Goal: Transaction & Acquisition: Purchase product/service

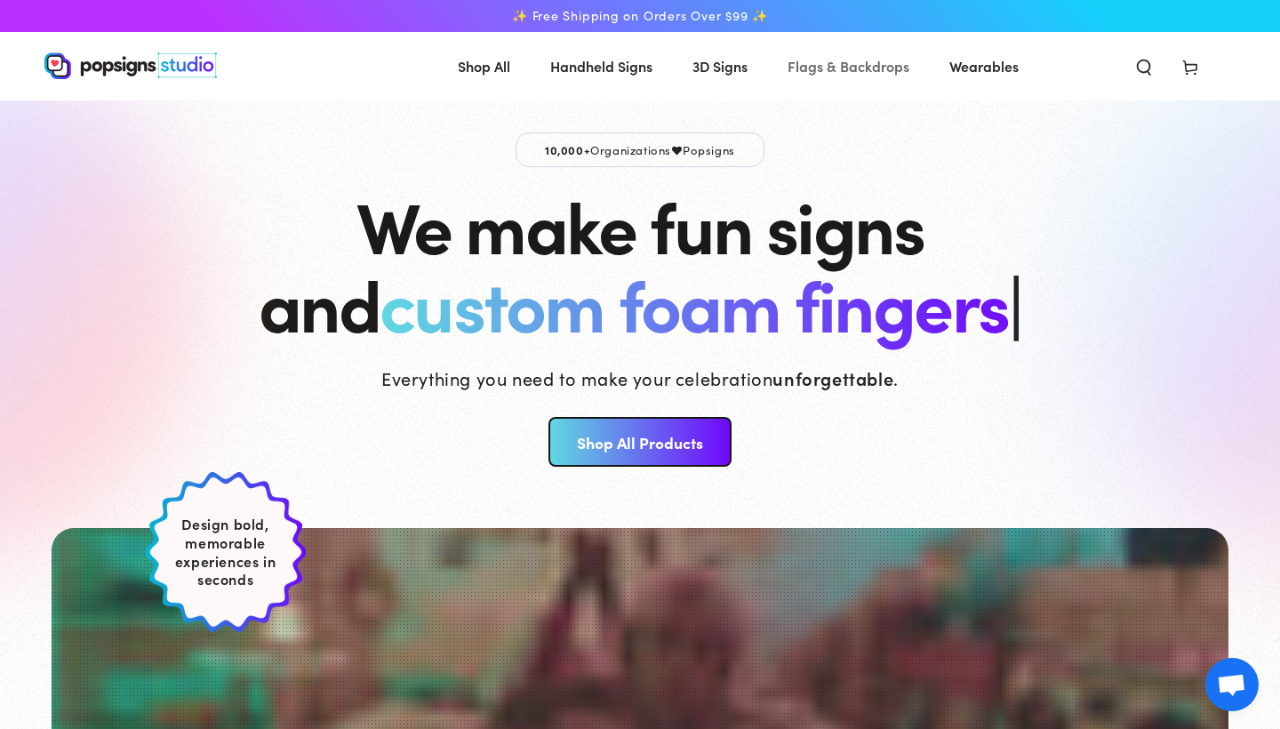
click at [878, 68] on span "Flags & Backdrops" at bounding box center [848, 66] width 122 height 26
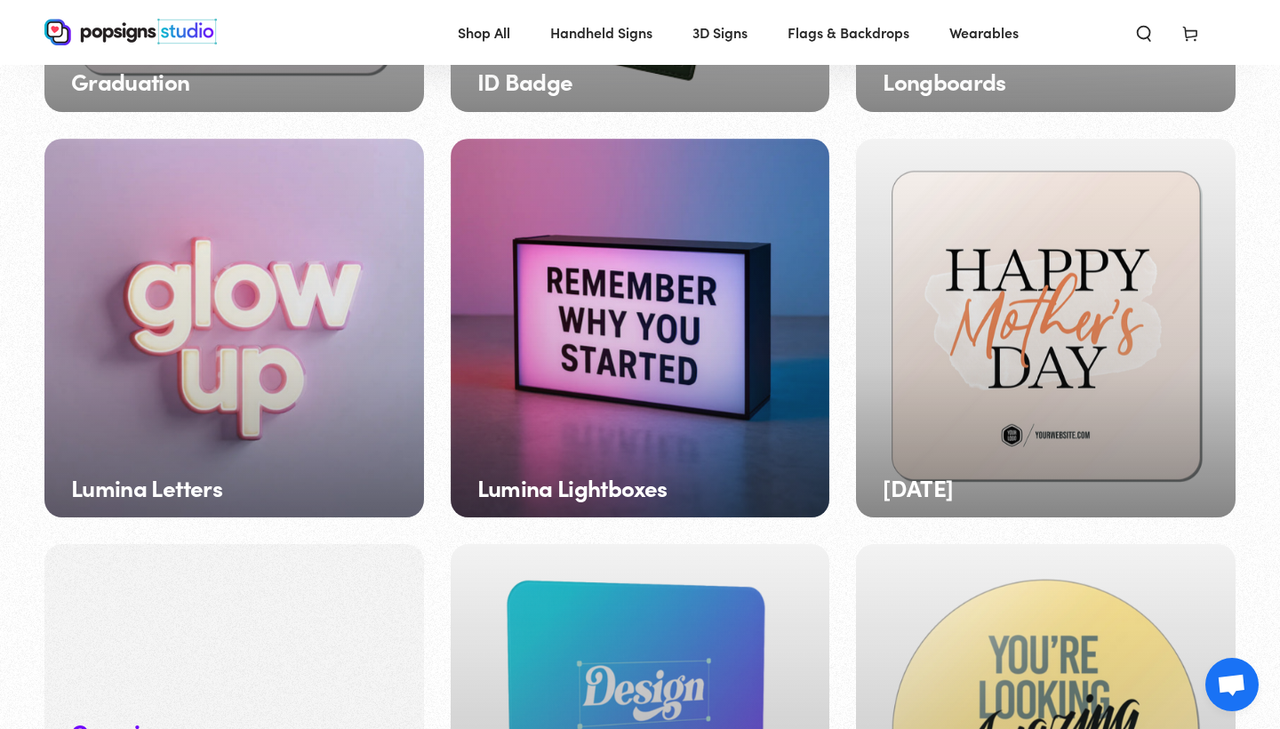
scroll to position [1671, 0]
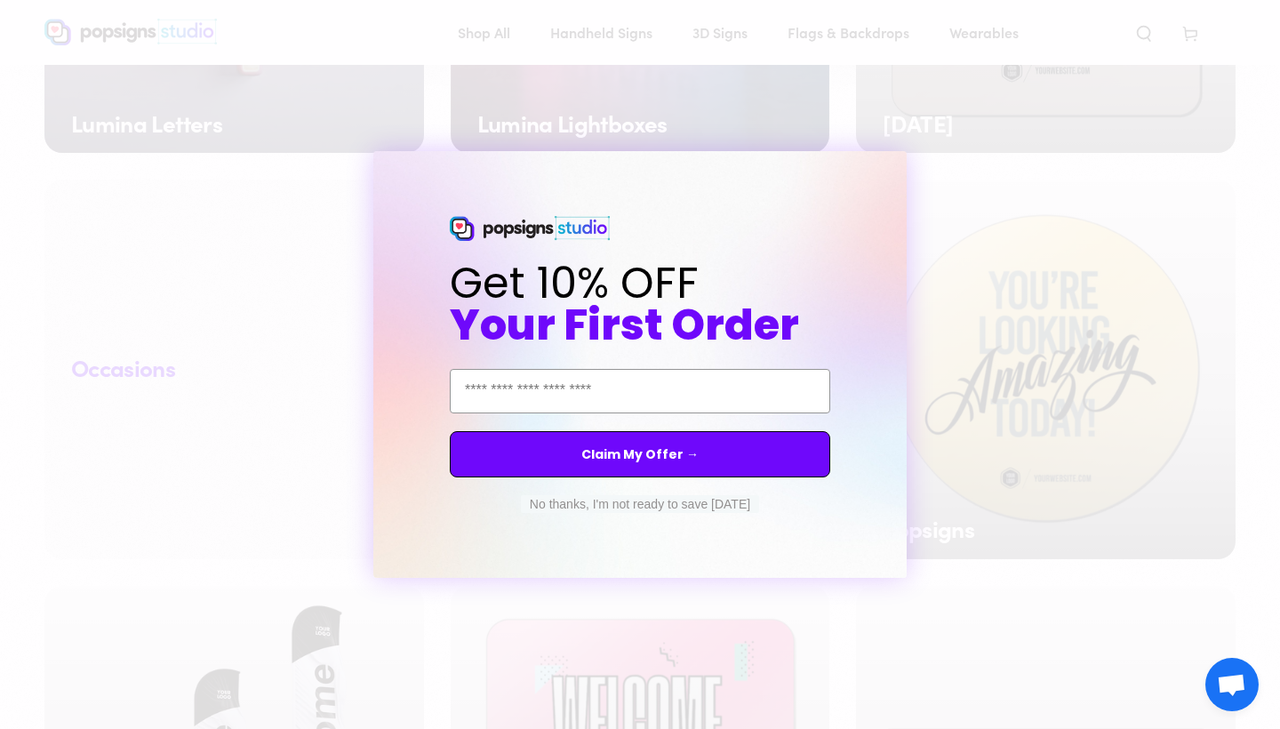
click at [710, 505] on button "No thanks, I'm not ready to save today" at bounding box center [640, 504] width 238 height 18
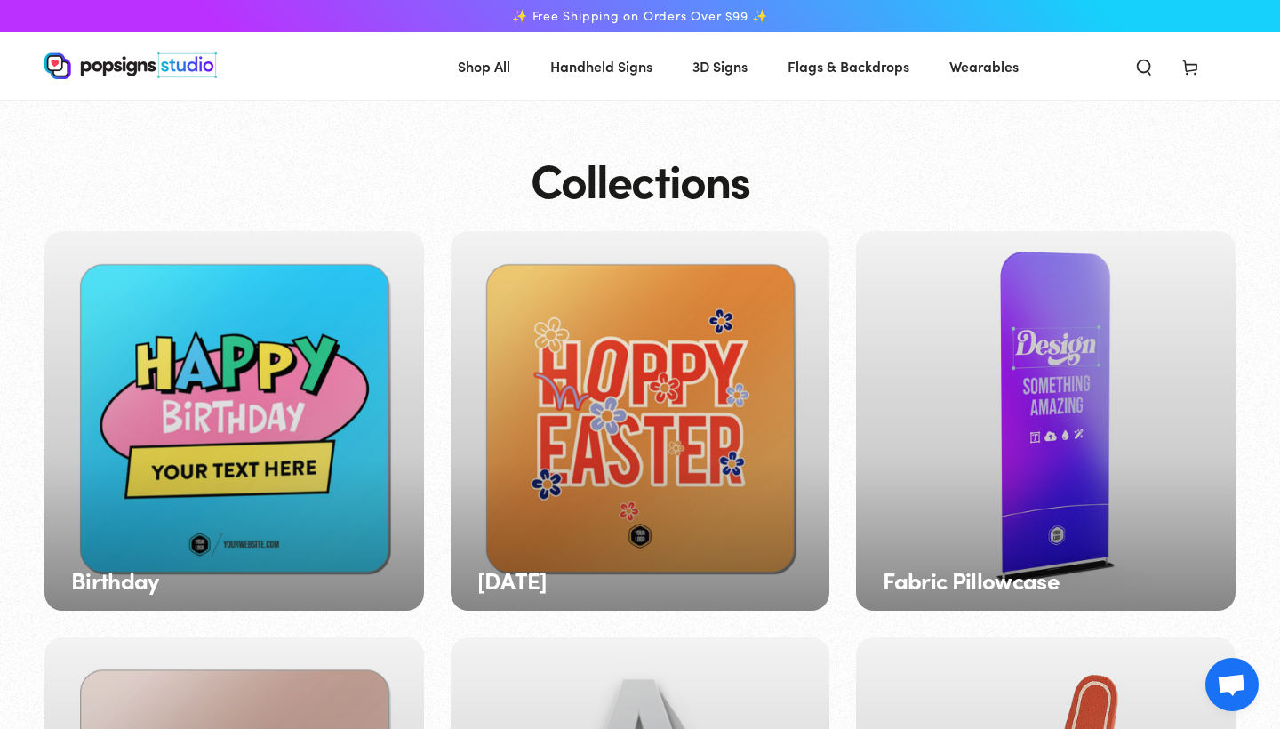
scroll to position [0, 0]
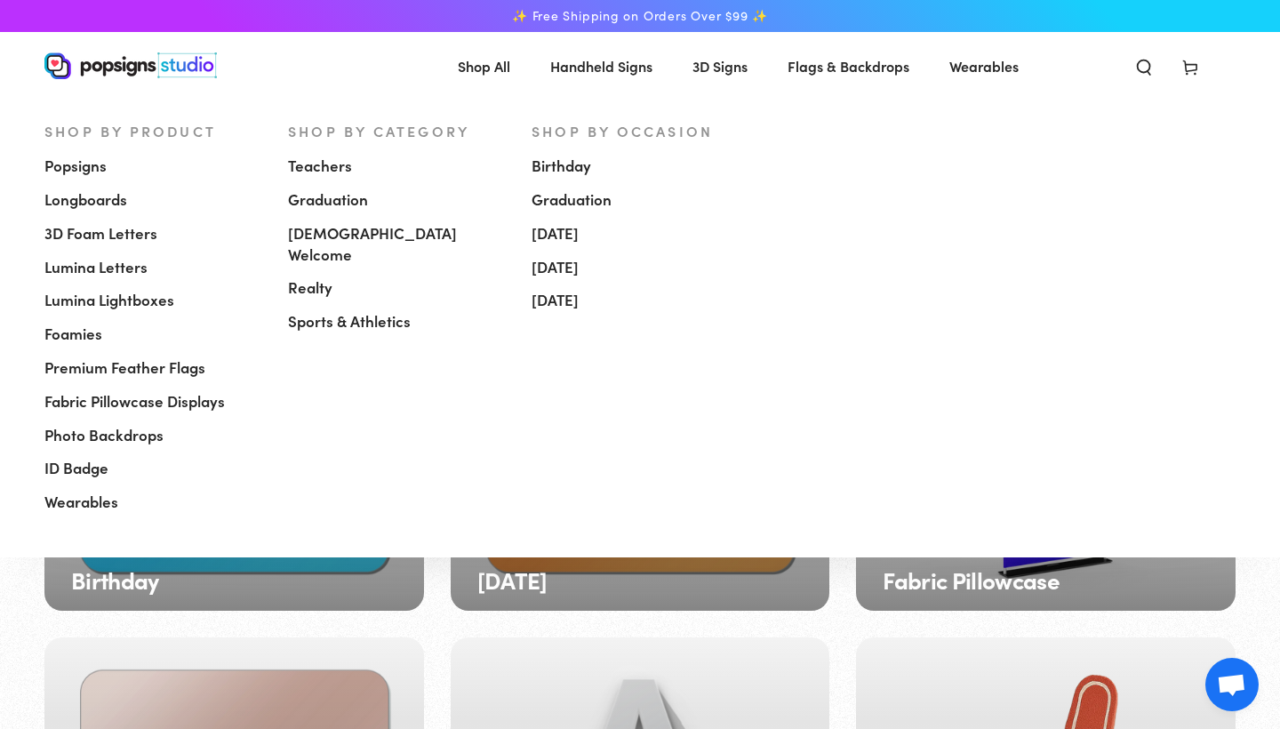
click at [88, 425] on span "Photo Backdrops" at bounding box center [103, 435] width 119 height 21
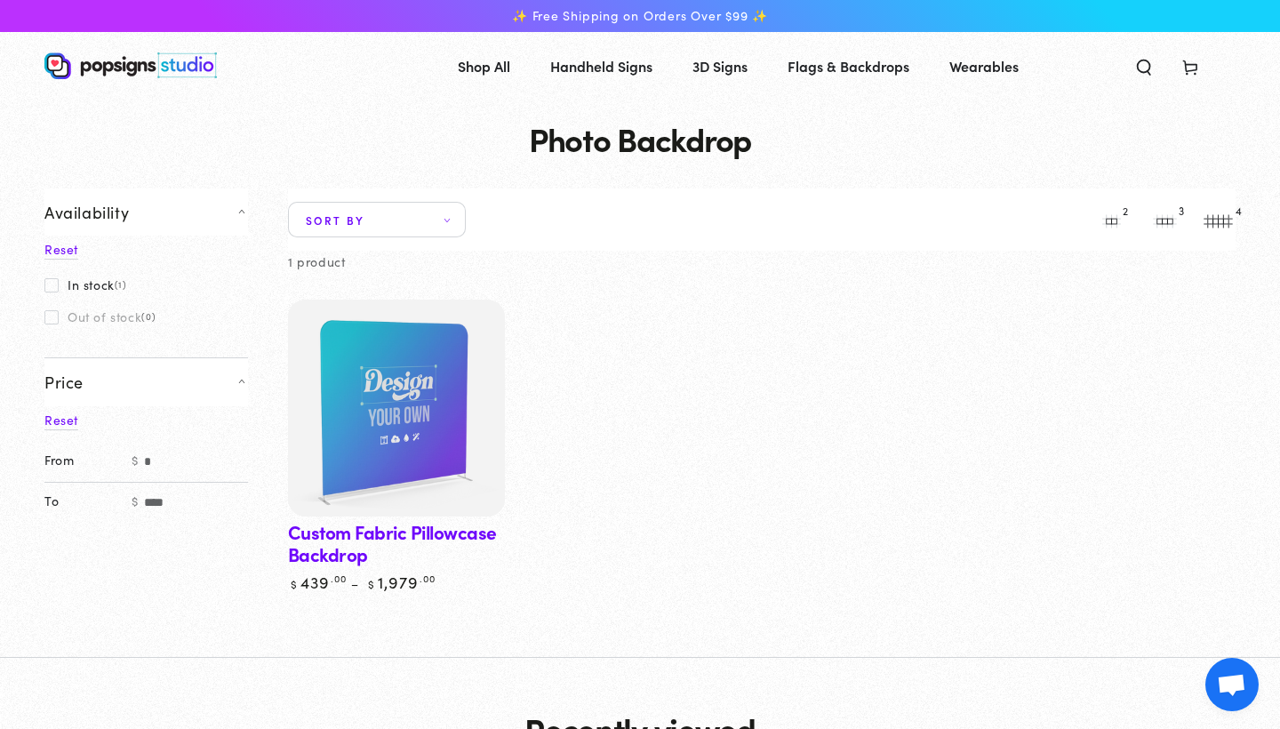
click at [328, 549] on link "Custom Fabric Pillowcase Backdrop" at bounding box center [396, 445] width 217 height 292
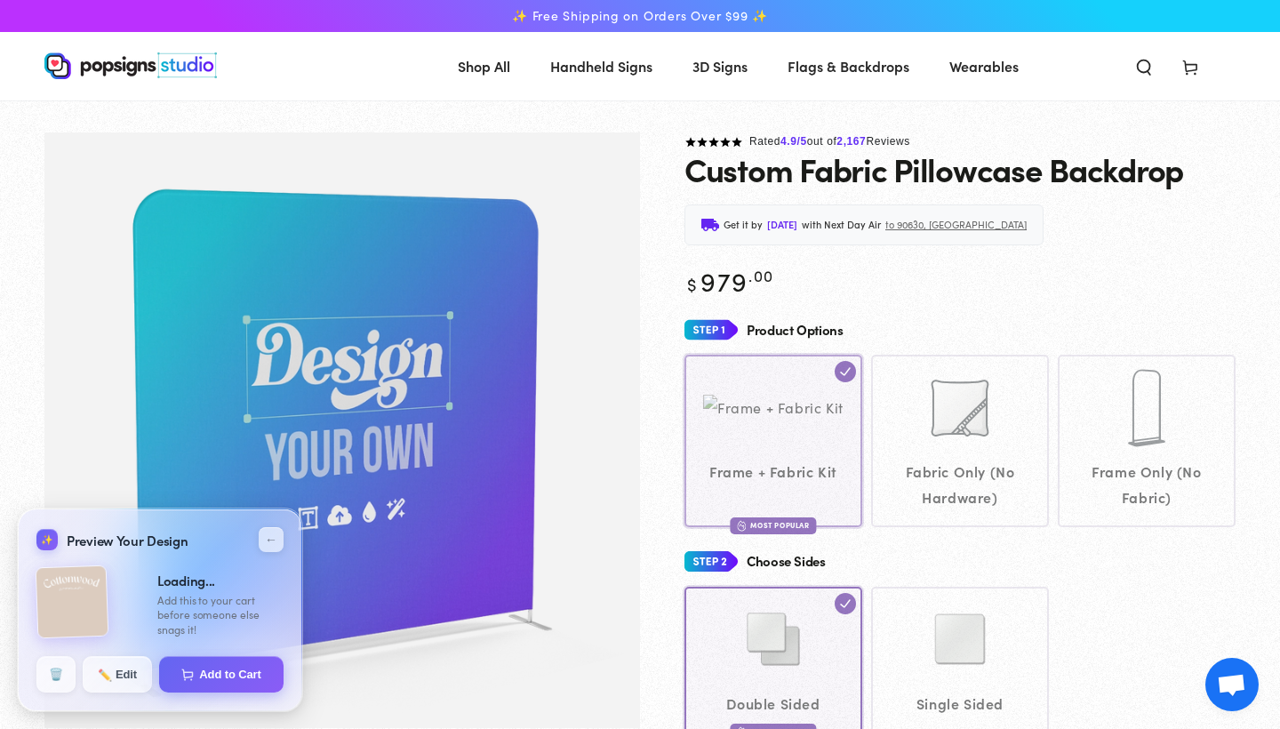
type input "**********"
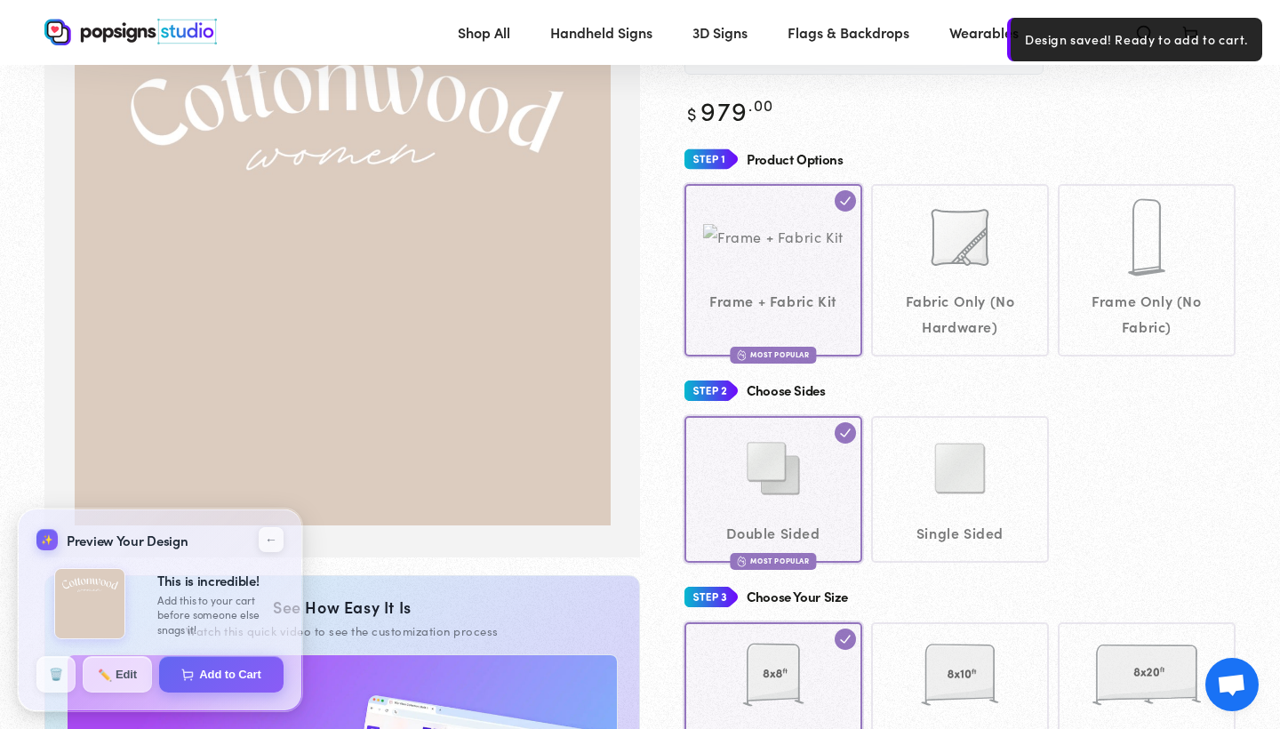
scroll to position [170, 0]
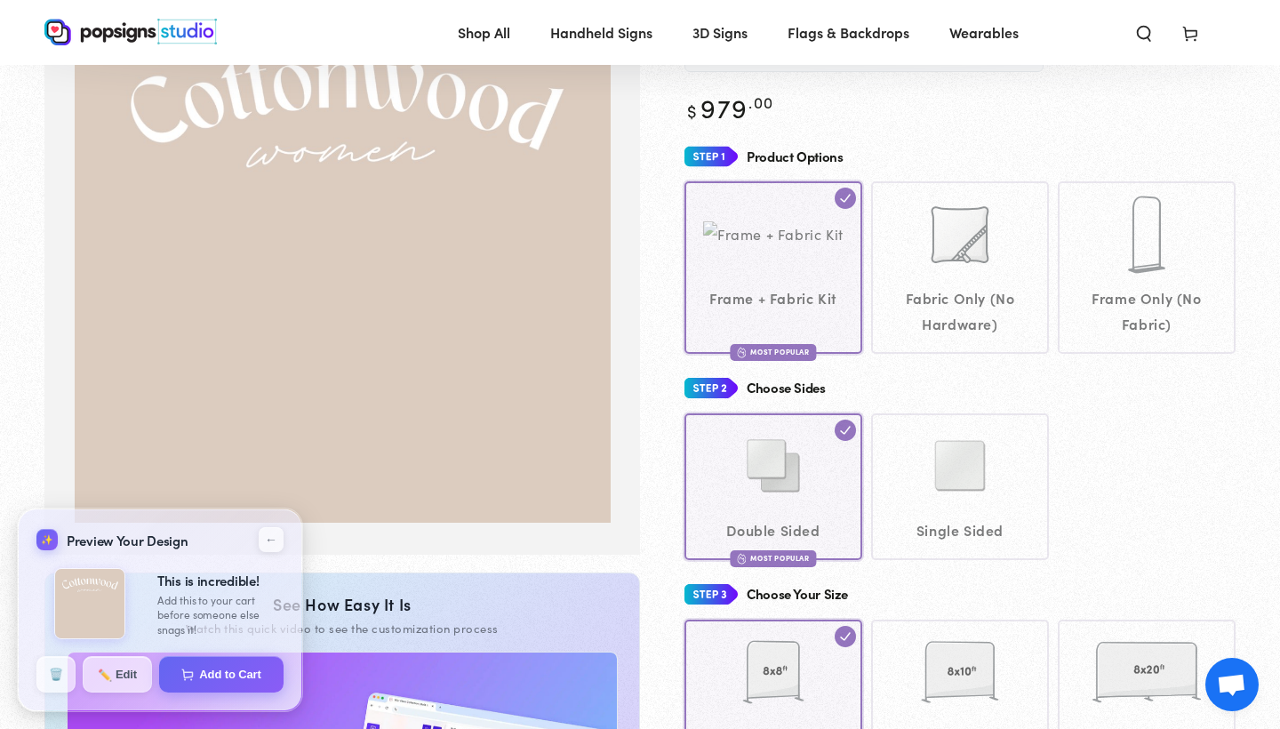
click at [948, 479] on div "Double Sided Most Popular Single Sided" at bounding box center [959, 486] width 551 height 147
click at [842, 192] on div "Frame + Fabric Kit Most Popular Fabric Only (No Hardware)" at bounding box center [959, 267] width 551 height 172
click at [1133, 444] on div "Double Sided Most Popular Single Sided" at bounding box center [959, 486] width 551 height 147
click at [123, 671] on button "✏️ Edit" at bounding box center [117, 673] width 71 height 37
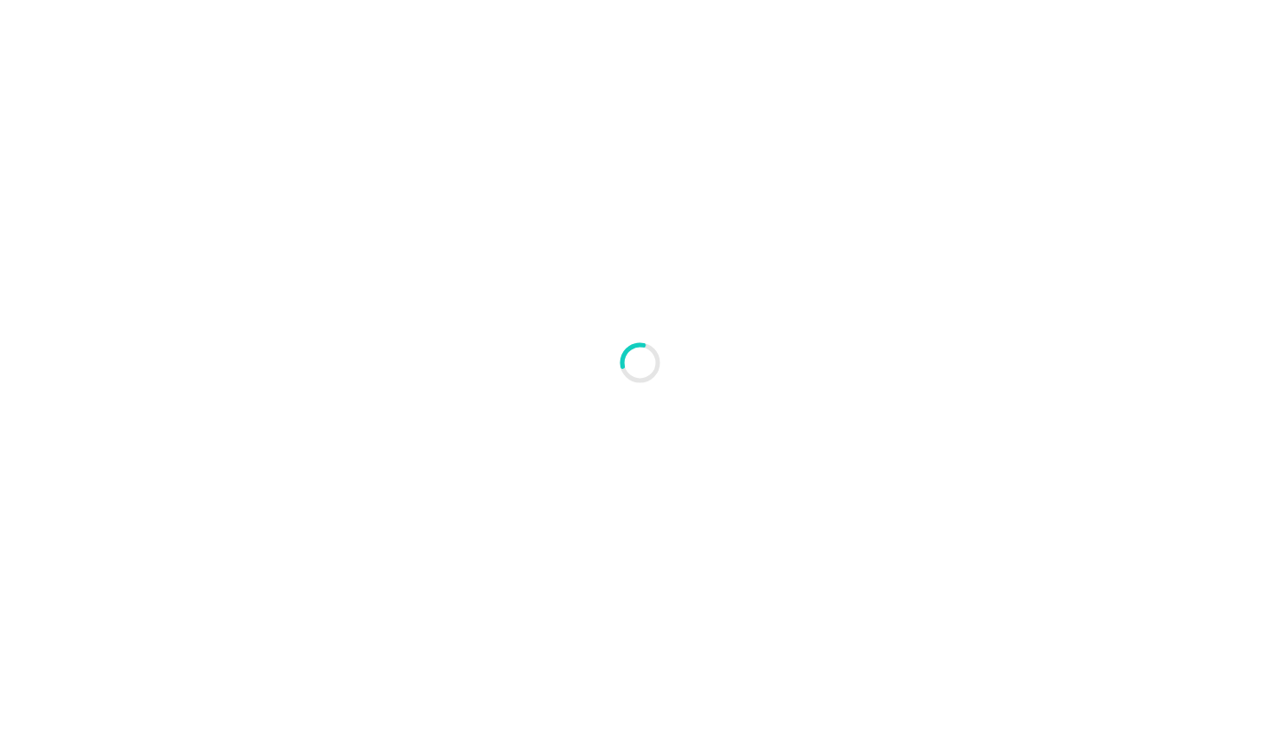
scroll to position [0, 0]
type textarea "An ancient tree with a door leading to a magical world"
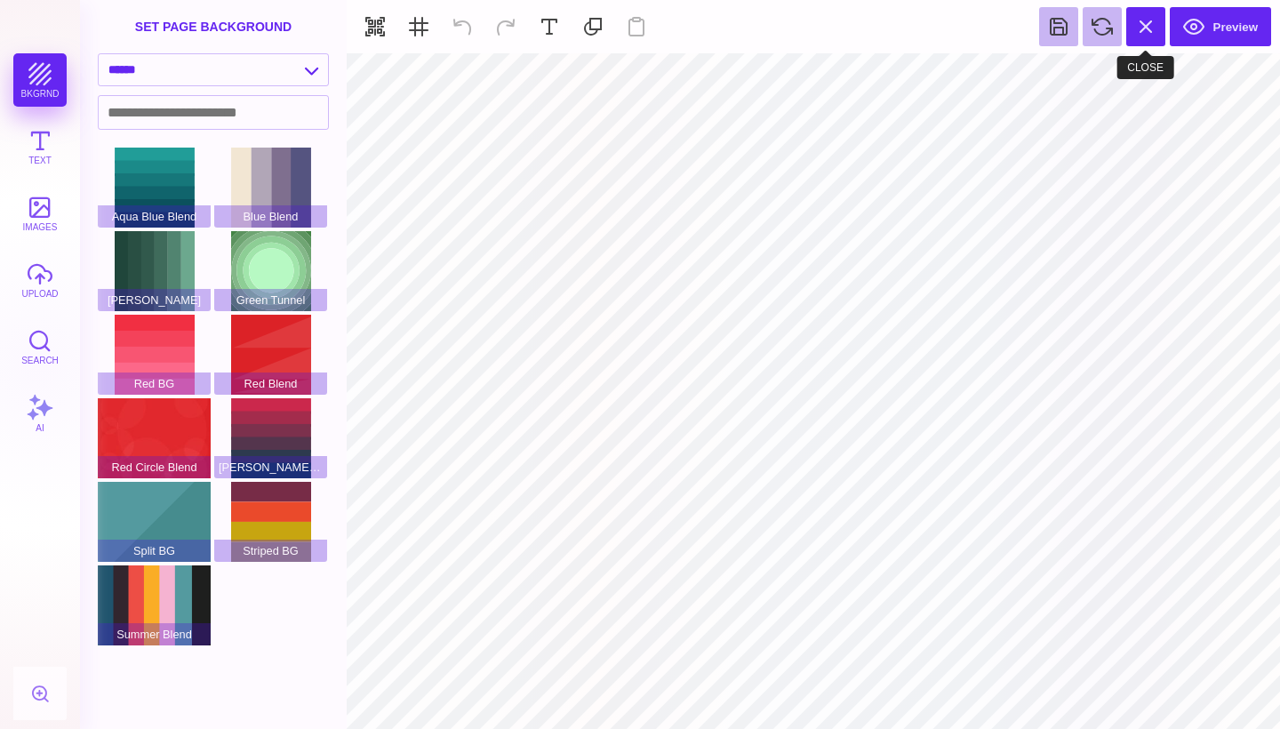
click at [1154, 24] on button at bounding box center [1145, 26] width 39 height 39
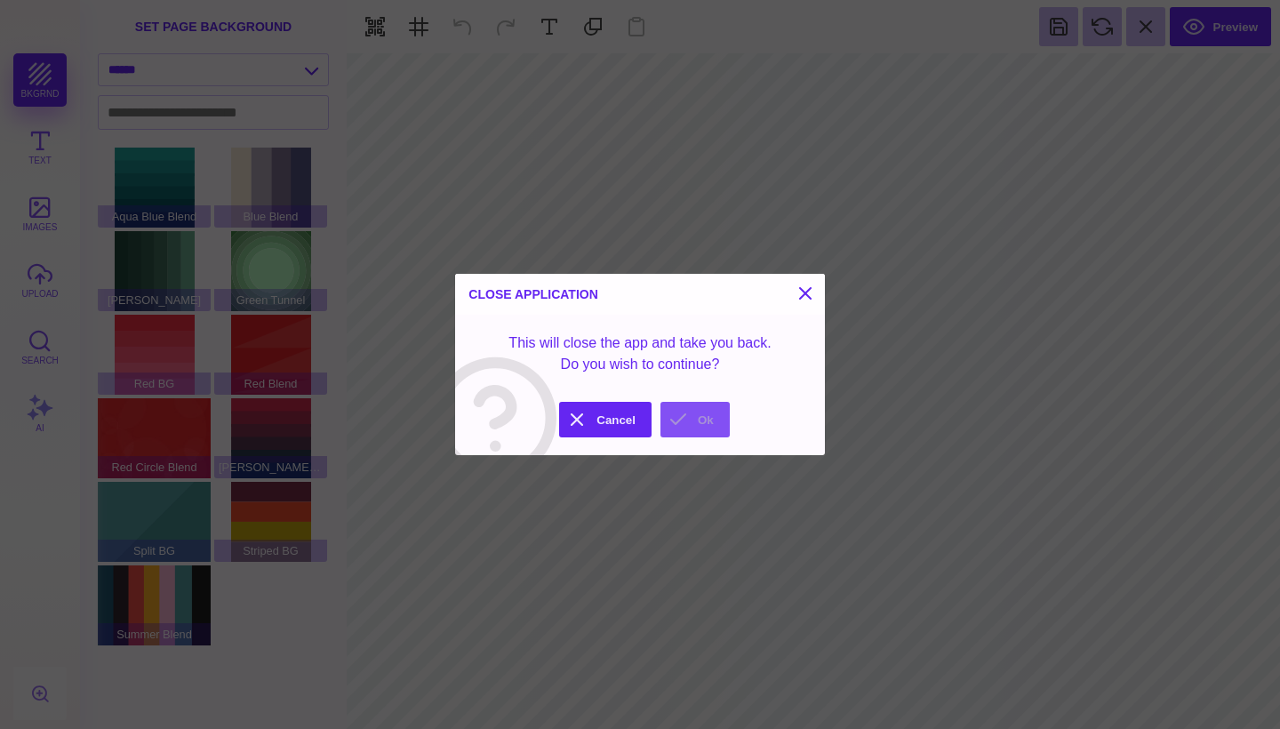
click at [690, 419] on button "Ok" at bounding box center [694, 420] width 69 height 36
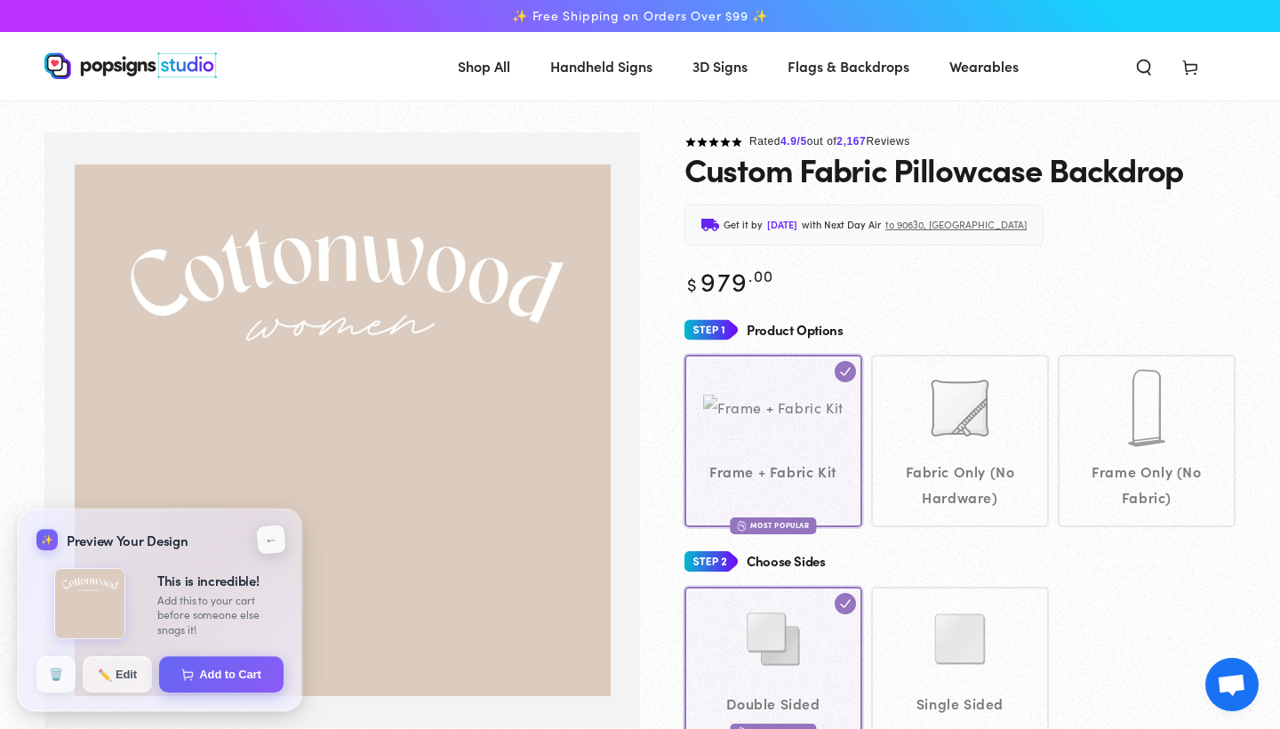
click at [273, 538] on button "←" at bounding box center [270, 538] width 29 height 29
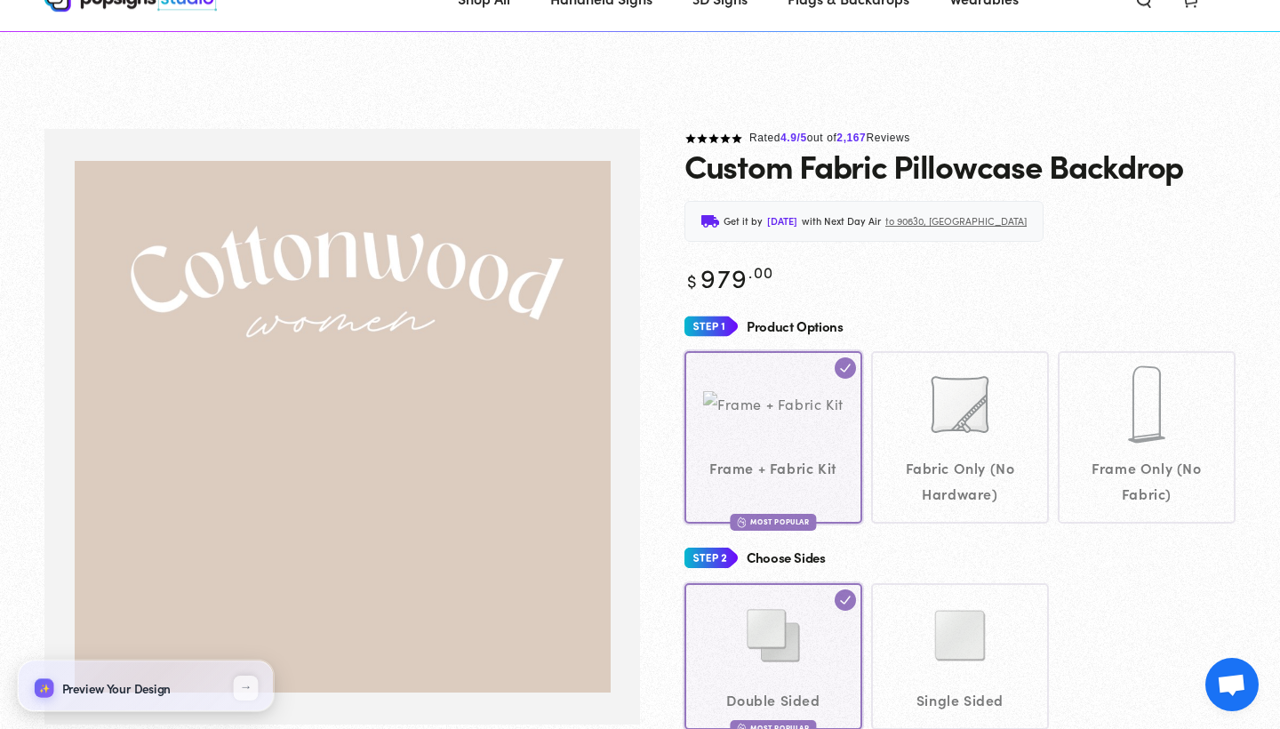
scroll to position [142, 0]
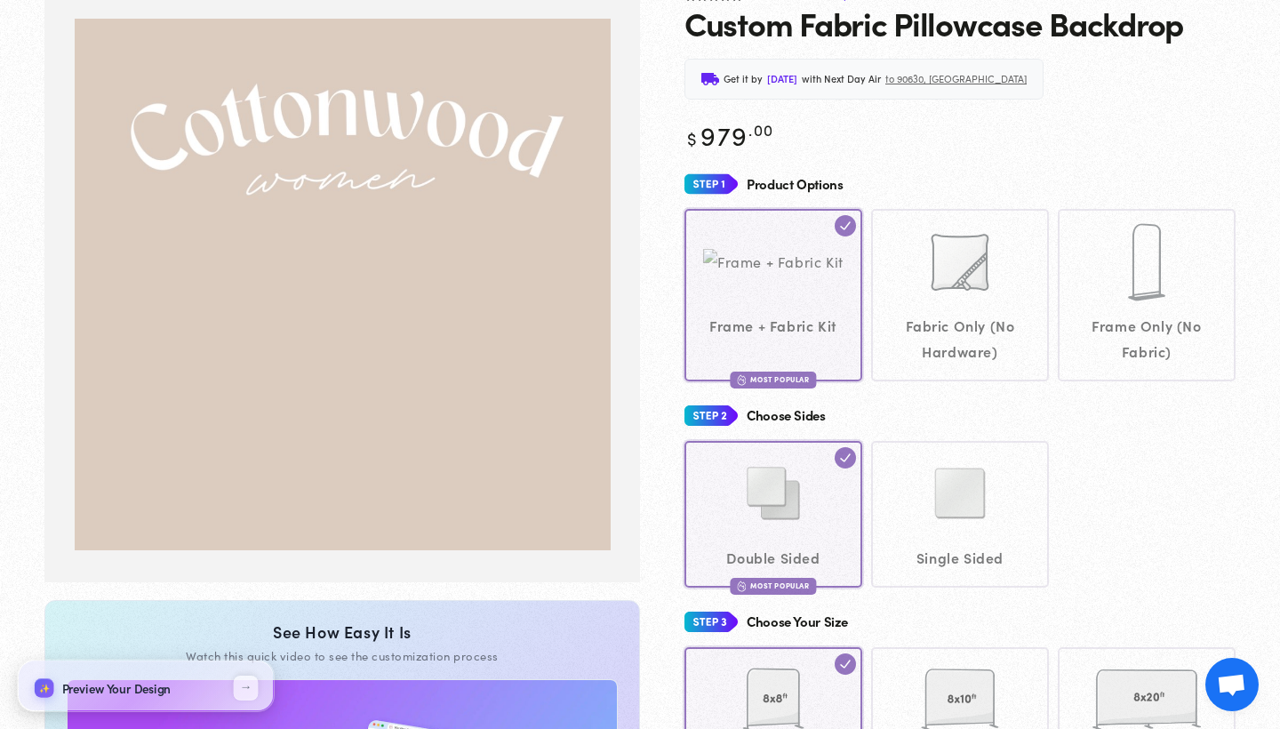
click at [954, 492] on div "Double Sided Most Popular Single Sided" at bounding box center [959, 514] width 551 height 147
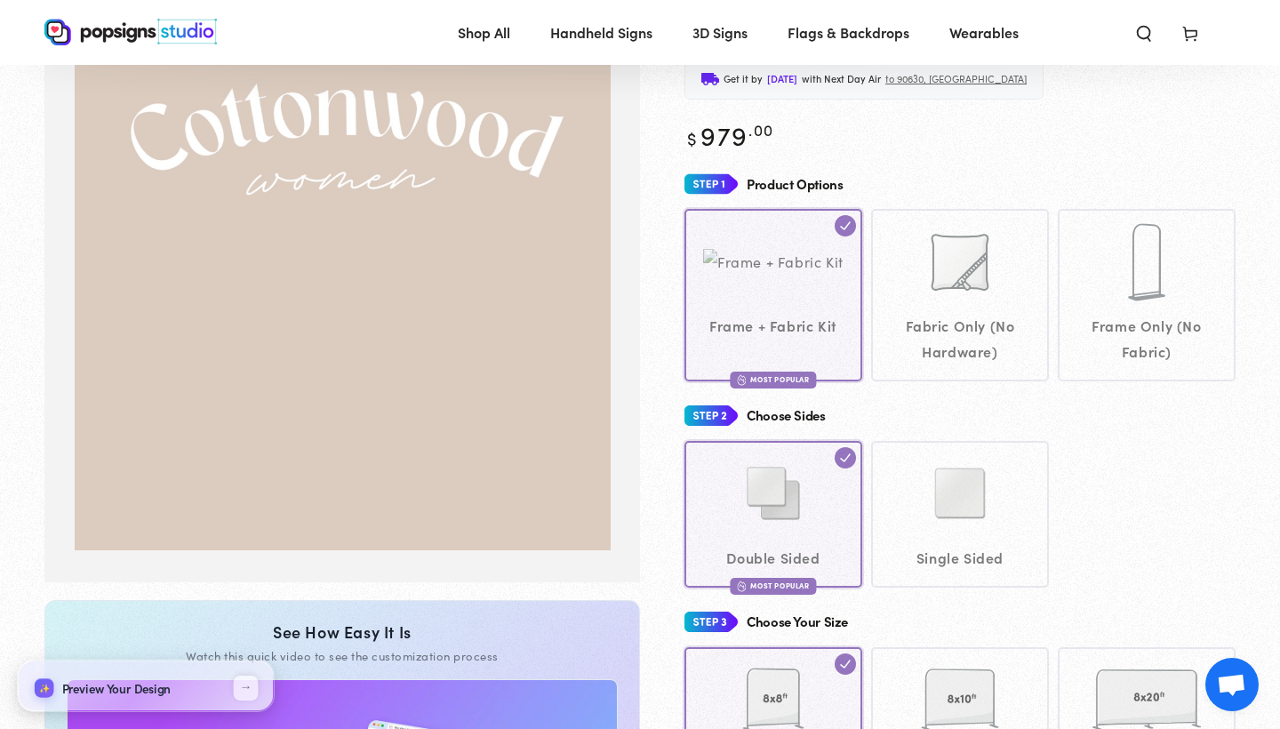
click at [828, 336] on div "Frame + Fabric Kit Most Popular Fabric Only (No Hardware)" at bounding box center [959, 295] width 551 height 172
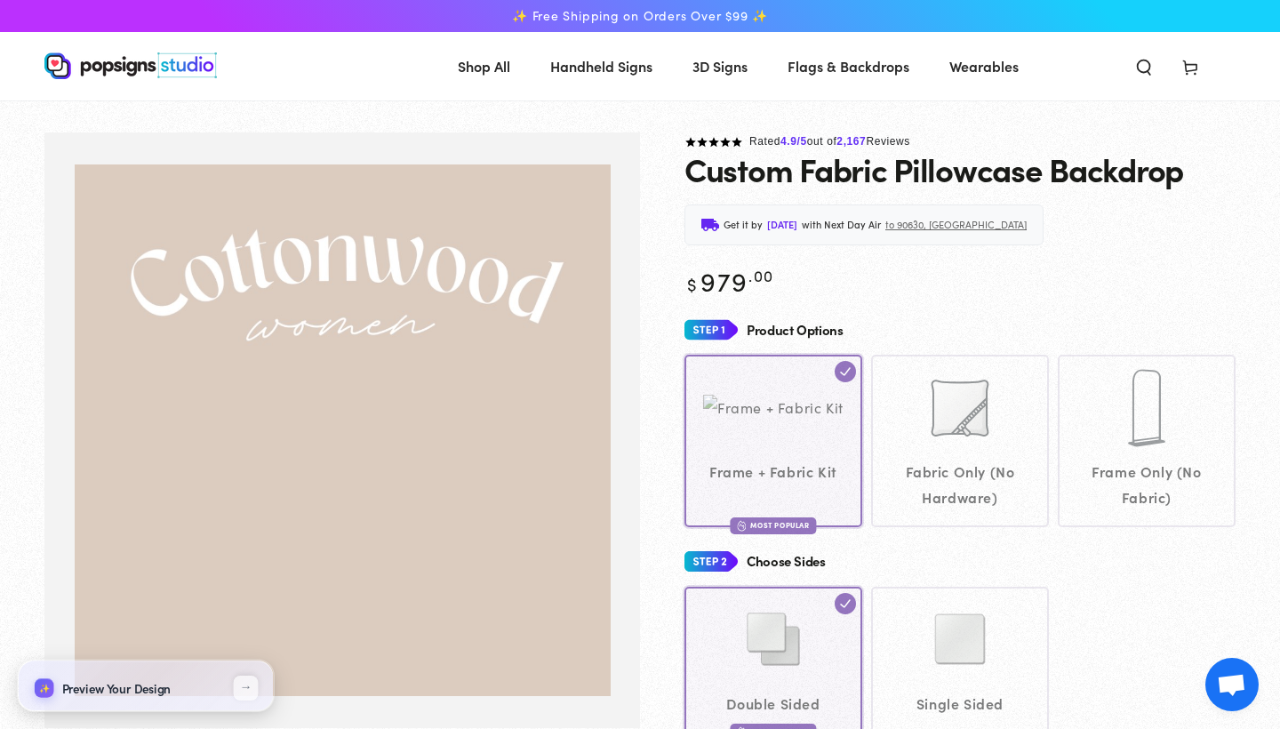
scroll to position [0, 0]
click at [975, 304] on div "Rated 4.9 /5 out of 2,167 Reviews Custom Fabric Pillowcase Backdrop Get it by T…" at bounding box center [937, 737] width 595 height 1211
click at [237, 324] on img "Gallery Viewer" at bounding box center [343, 430] width 536 height 532
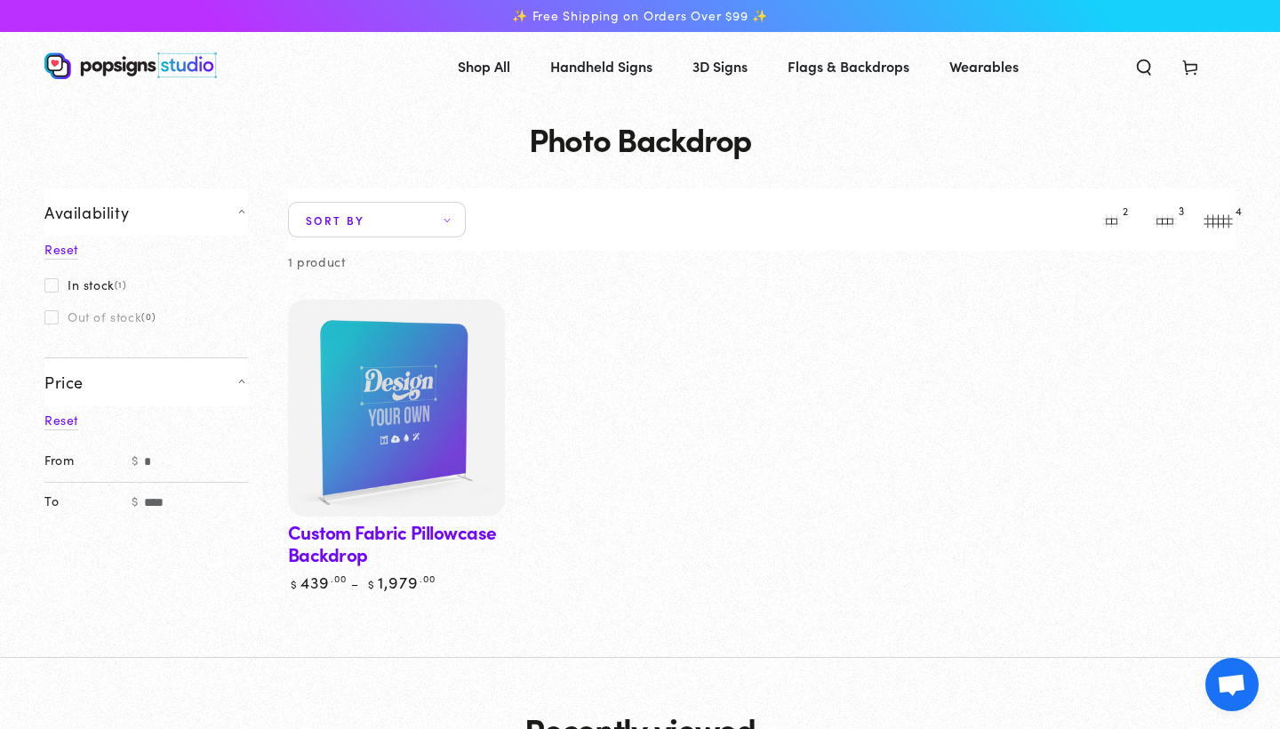
click at [343, 540] on link "Custom Fabric Pillowcase Backdrop" at bounding box center [396, 445] width 217 height 292
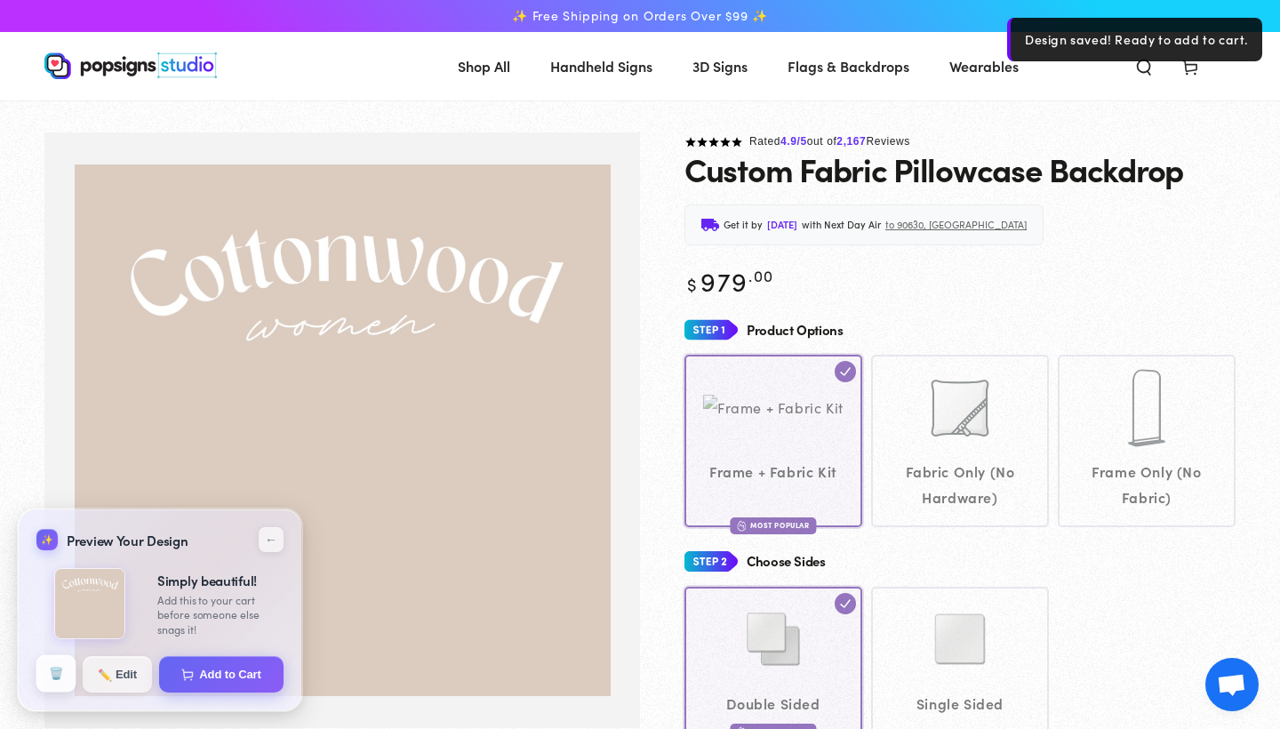
click at [47, 667] on button "🗑️" at bounding box center [56, 673] width 40 height 37
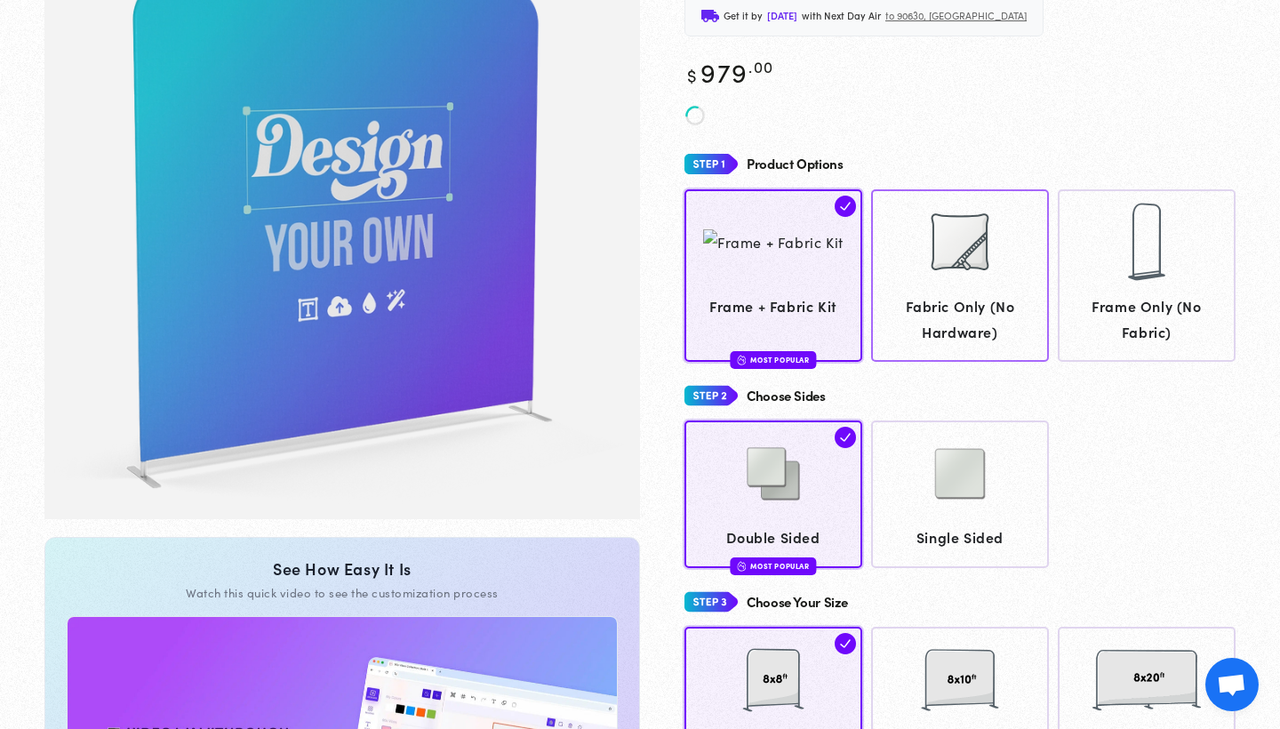
scroll to position [207, 0]
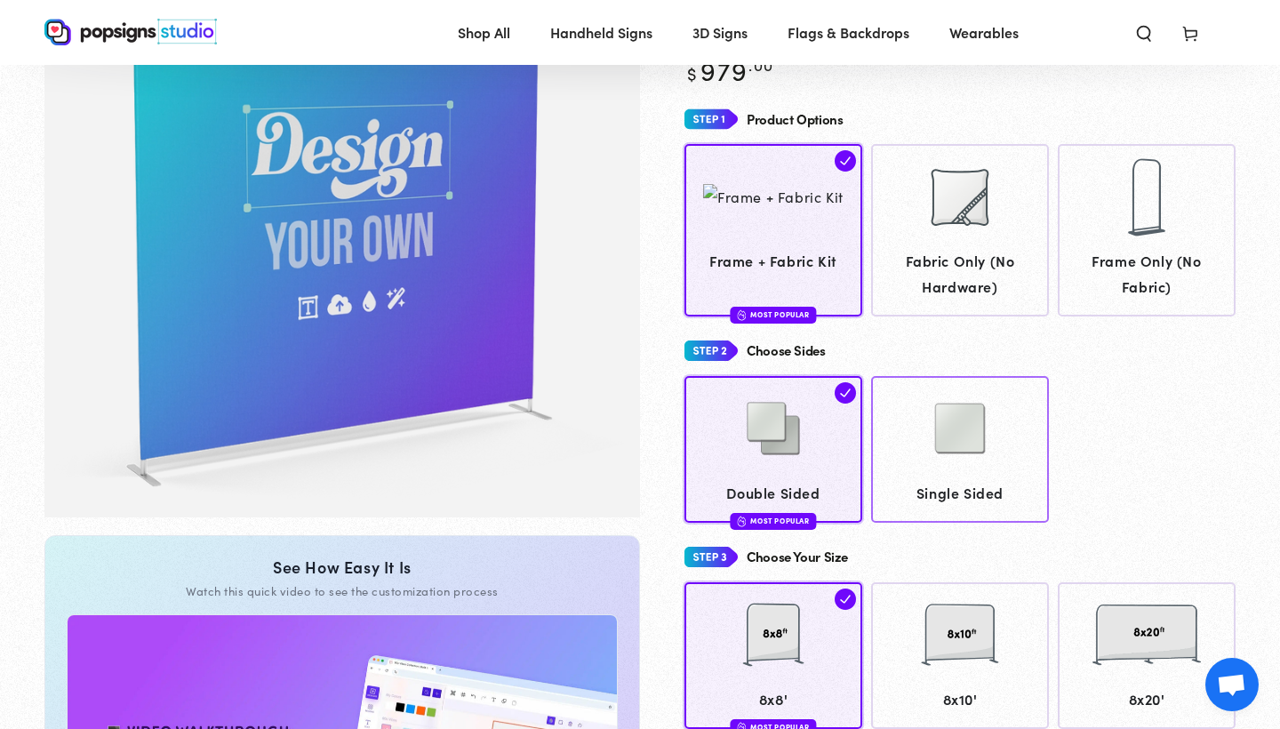
click at [959, 486] on span "Single Sided" at bounding box center [960, 493] width 161 height 26
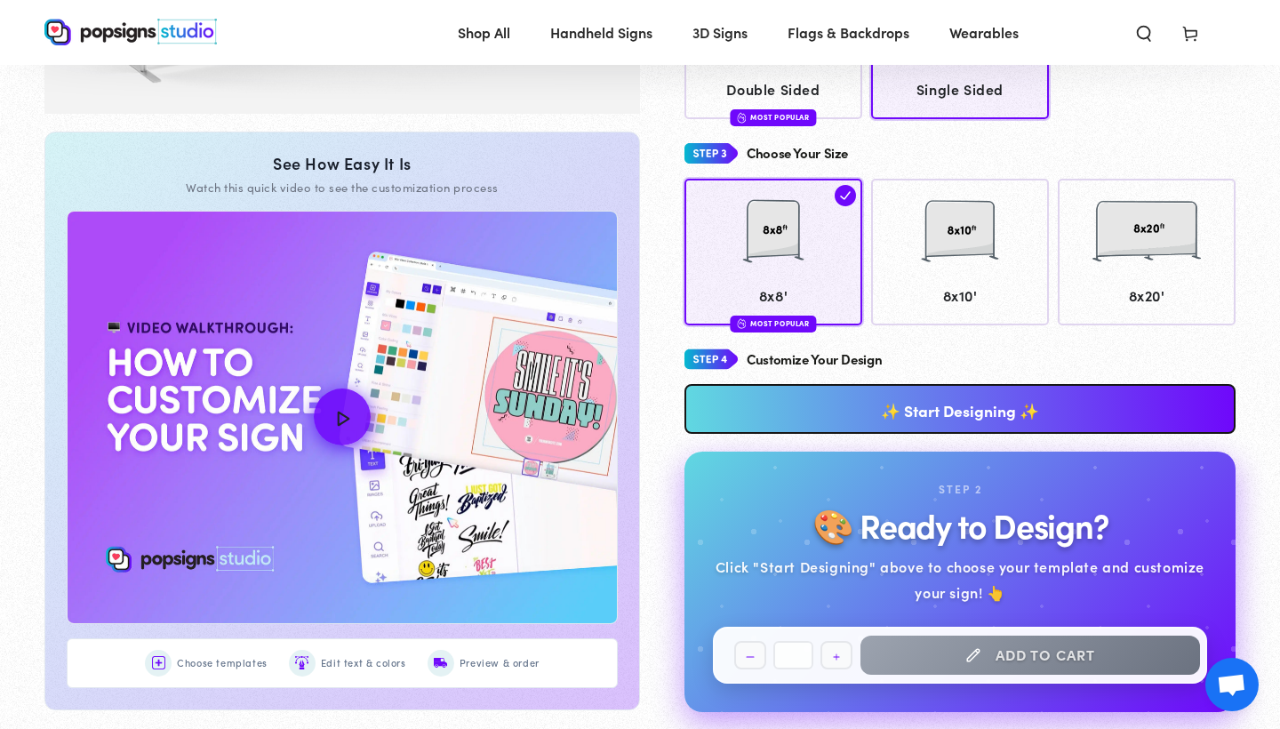
scroll to position [642, 0]
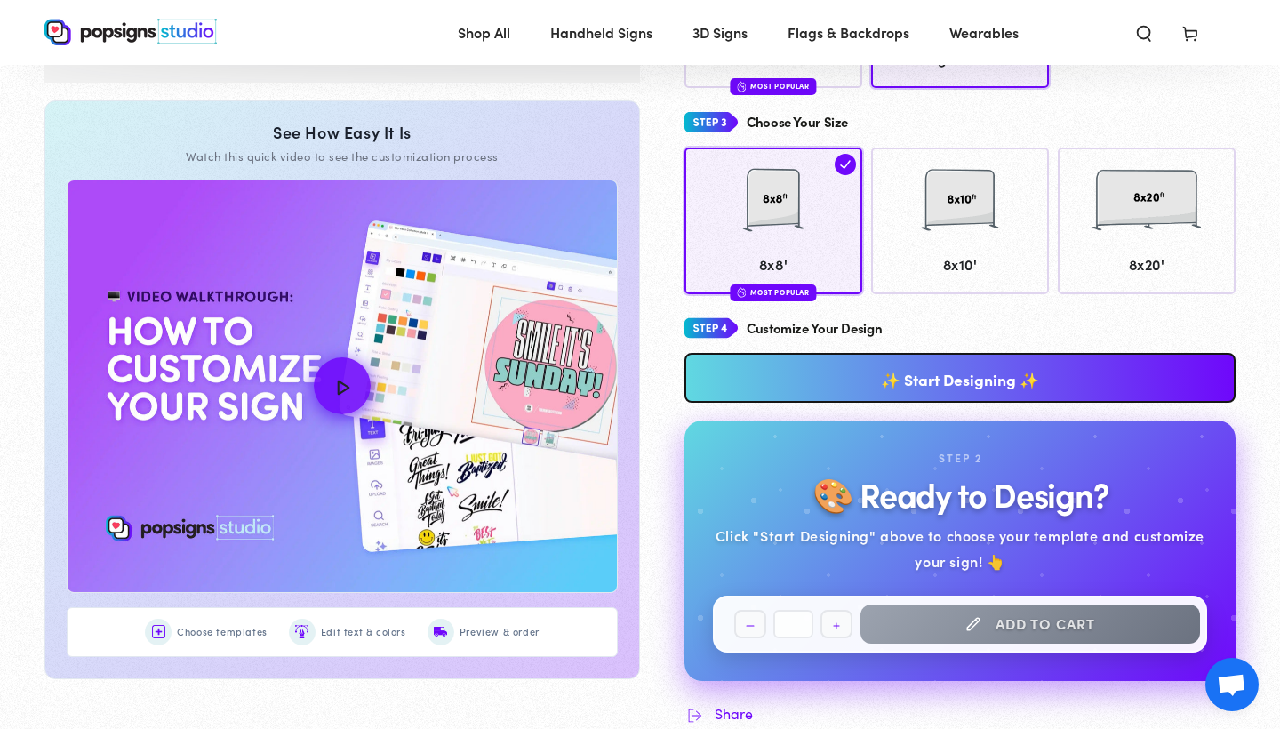
click at [964, 377] on link "✨ Start Designing ✨" at bounding box center [959, 378] width 551 height 50
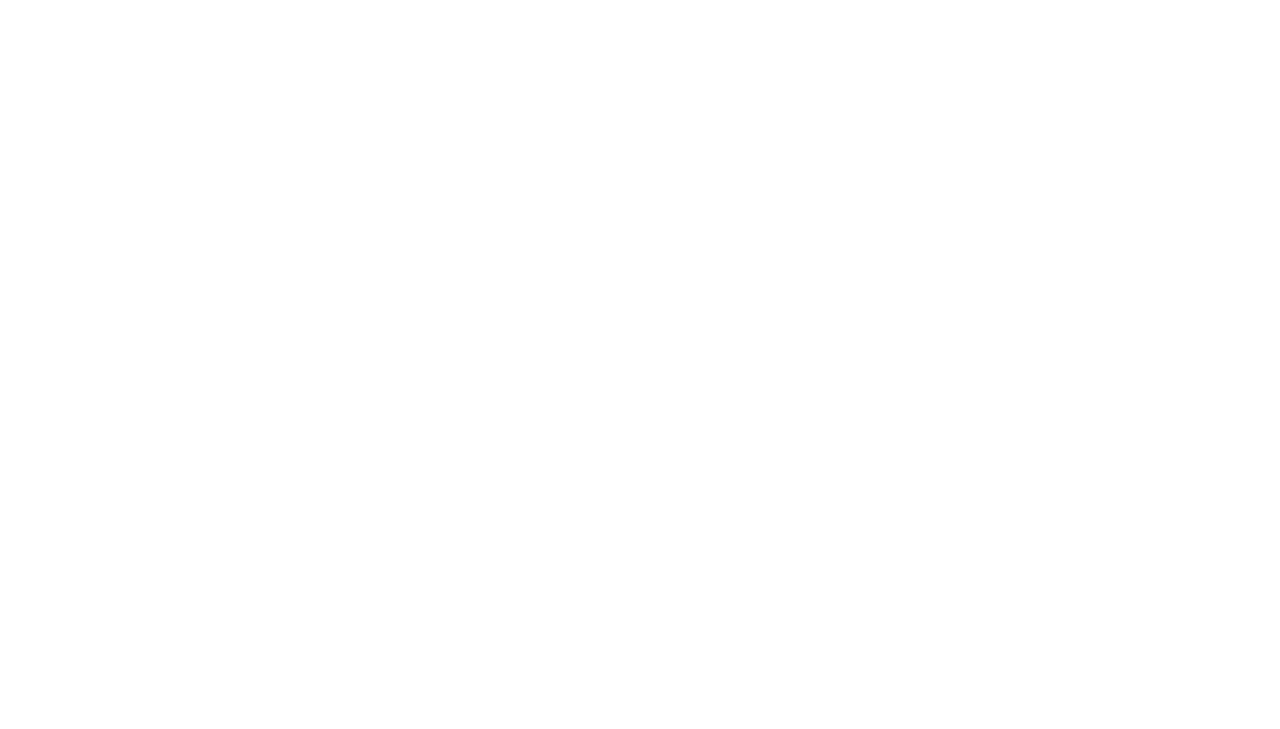
scroll to position [0, 0]
type textarea "An ancient tree with a door leading to a magical world"
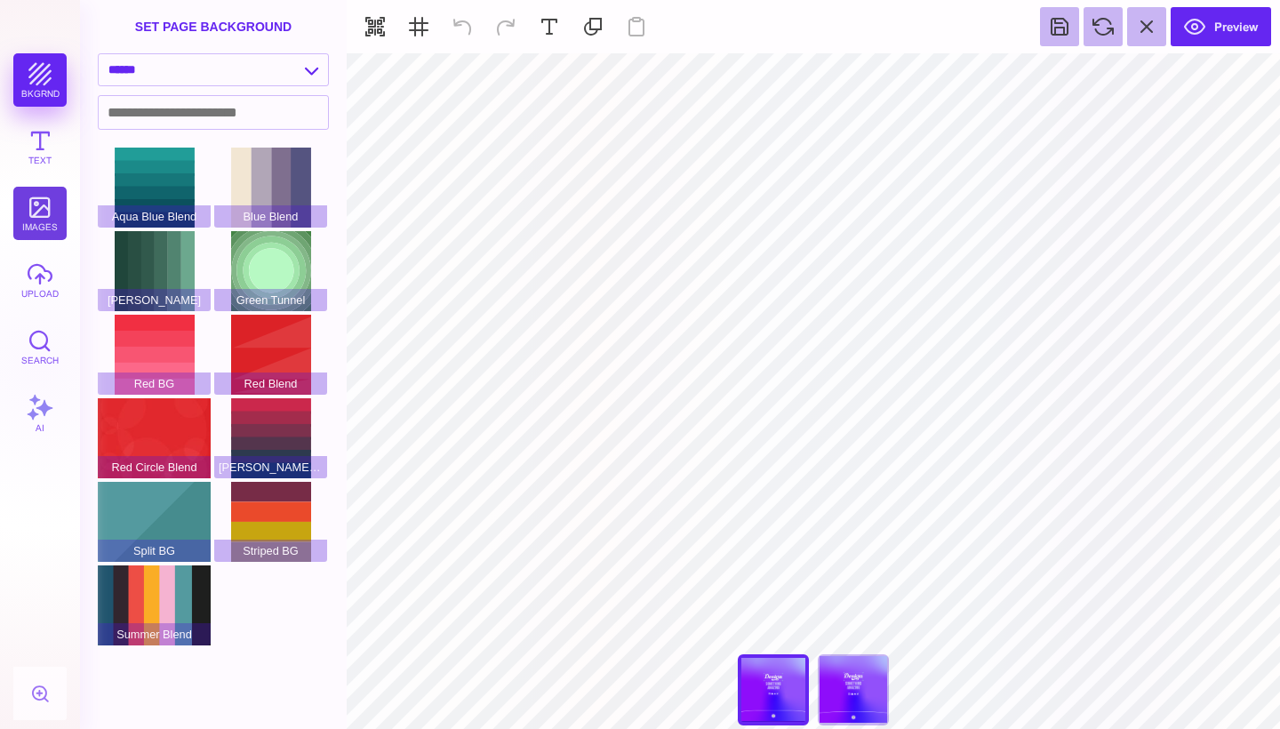
click at [39, 218] on button "images" at bounding box center [39, 213] width 53 height 53
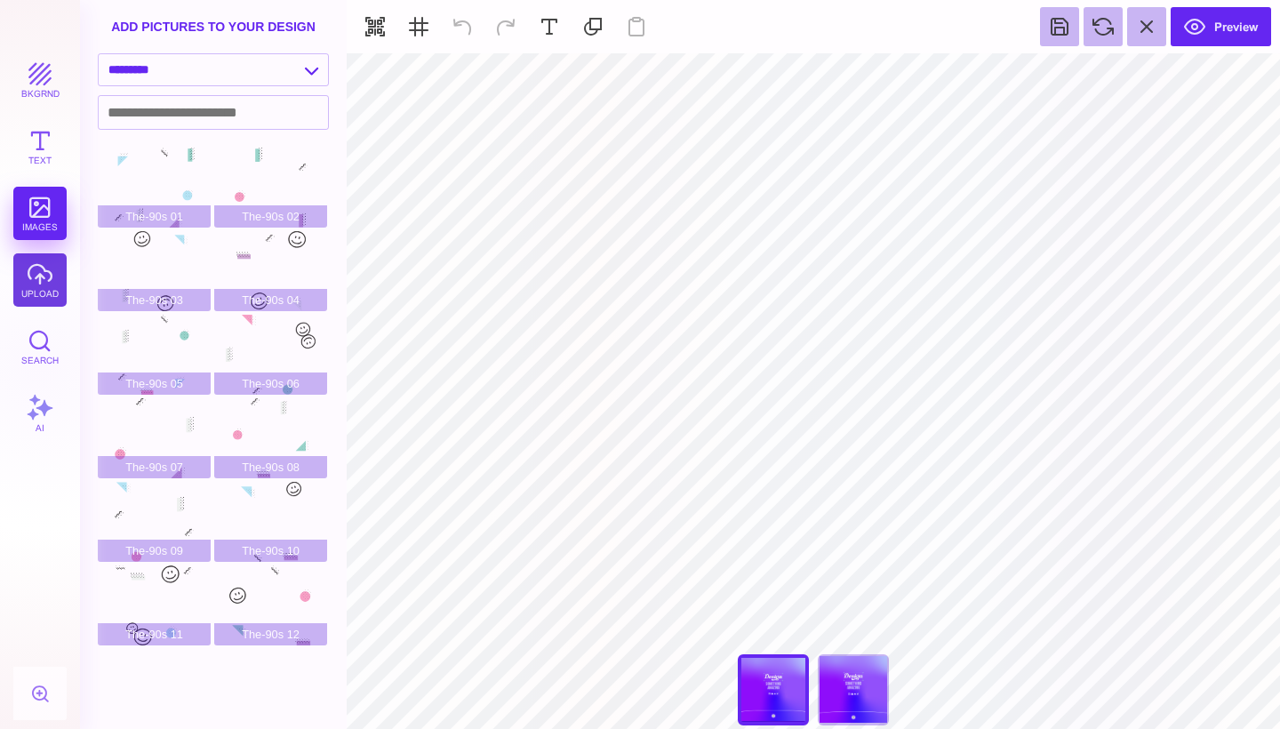
click at [37, 284] on button "upload" at bounding box center [39, 279] width 53 height 53
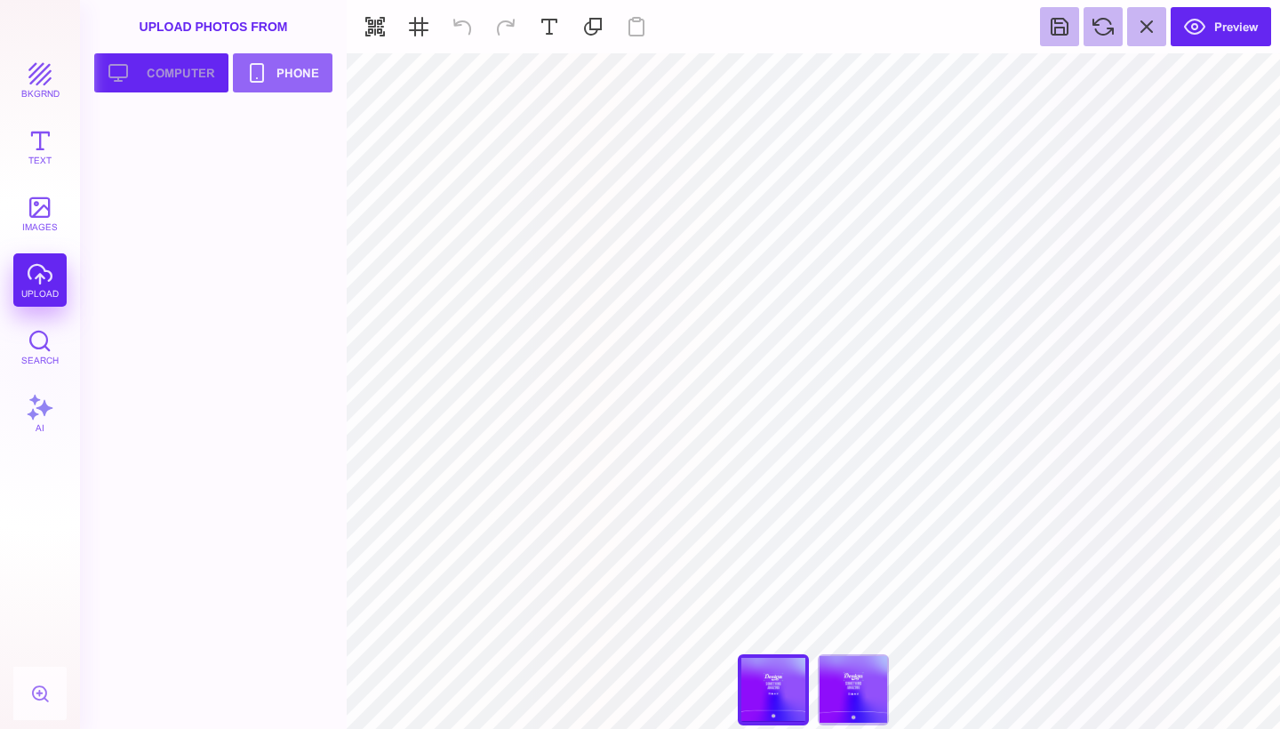
click at [180, 82] on button "Upload your artwork Computer" at bounding box center [161, 72] width 134 height 39
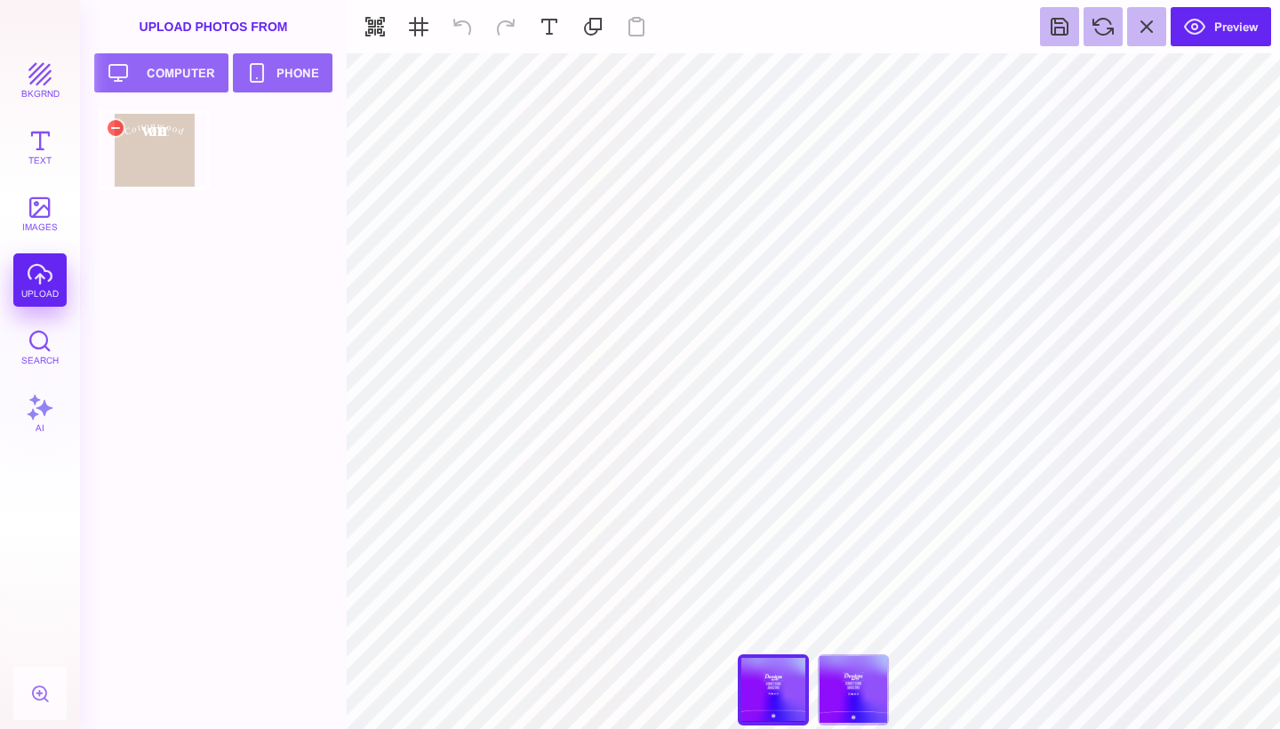
click at [155, 165] on div at bounding box center [154, 150] width 113 height 80
click at [858, 693] on div "8x8' Side 2" at bounding box center [853, 689] width 71 height 71
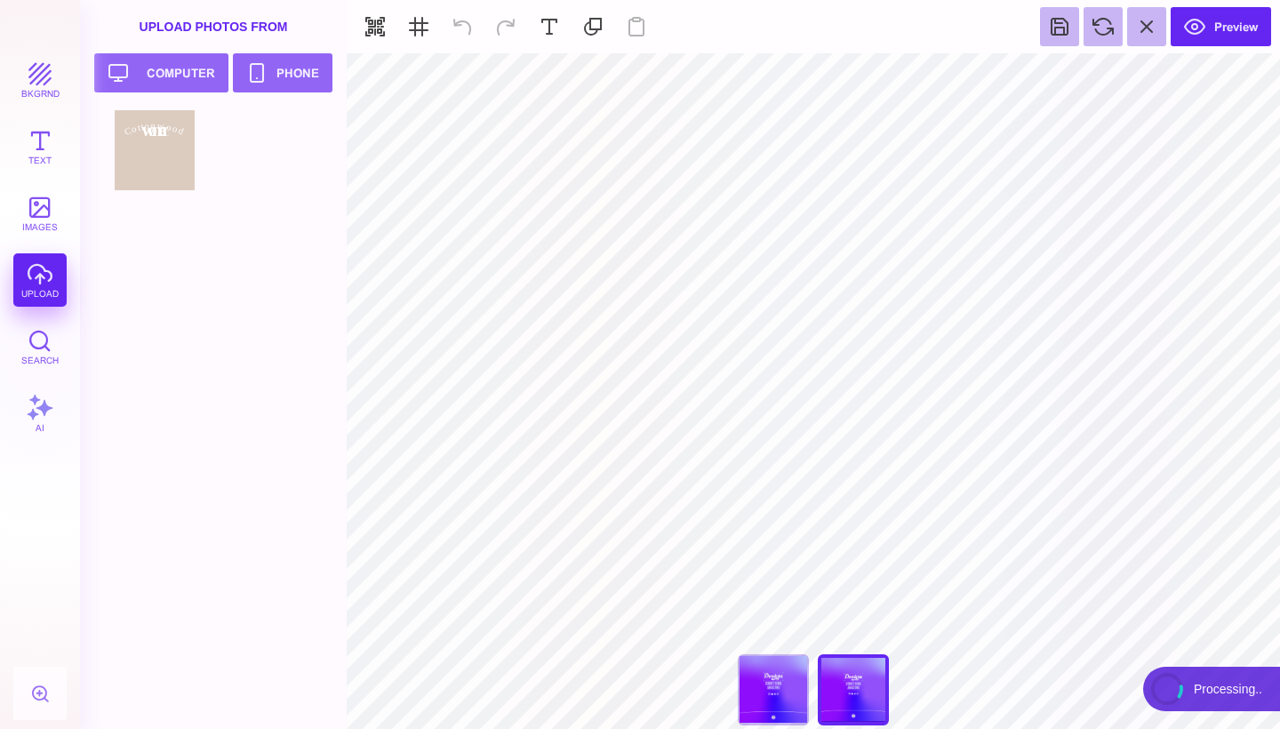
click at [832, 684] on div "**********" at bounding box center [813, 694] width 178 height 80
click at [774, 690] on div "8x8' Side 1" at bounding box center [773, 689] width 71 height 71
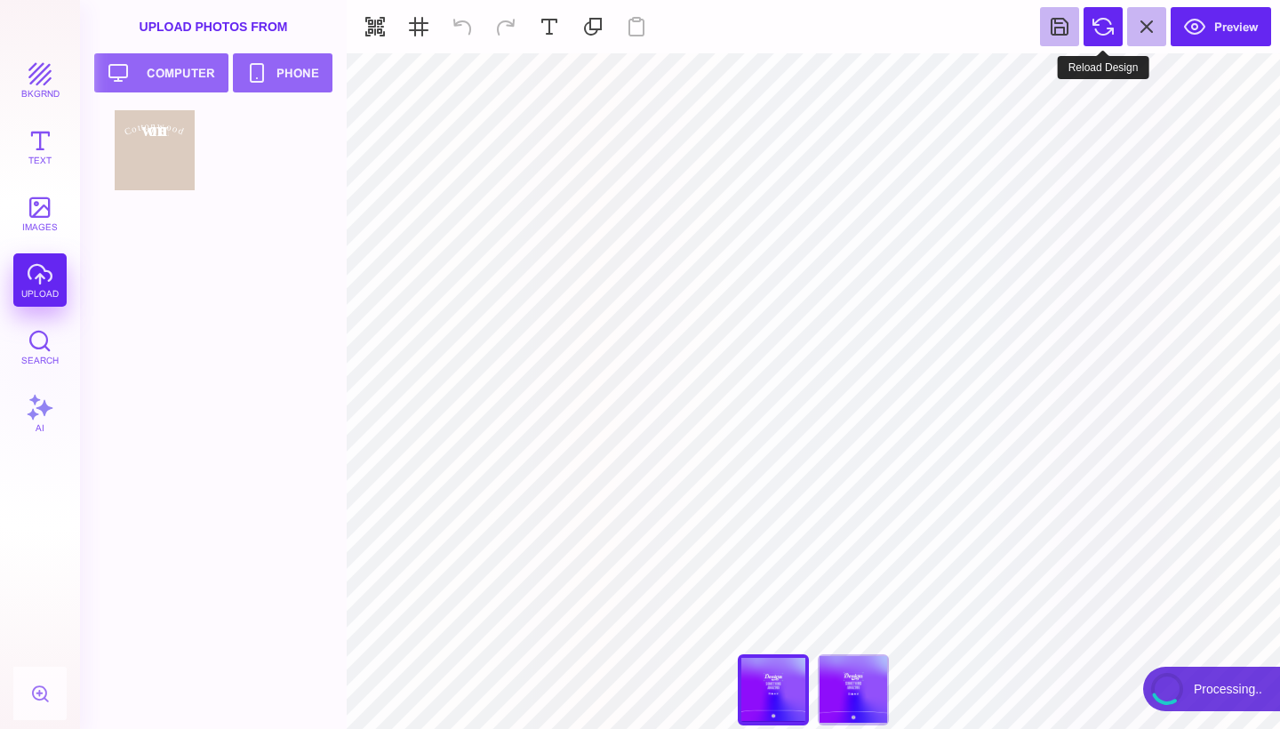
click at [1114, 32] on button at bounding box center [1102, 26] width 39 height 39
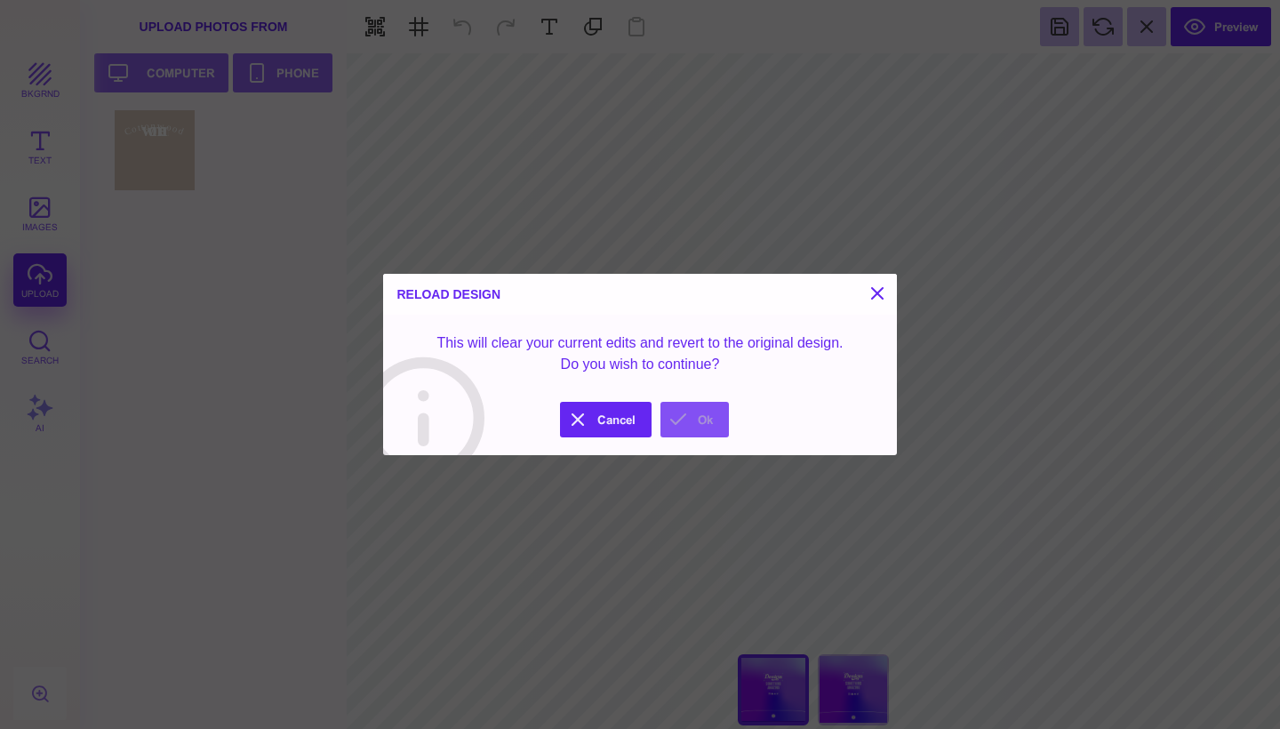
click at [683, 417] on button "Ok" at bounding box center [694, 420] width 68 height 36
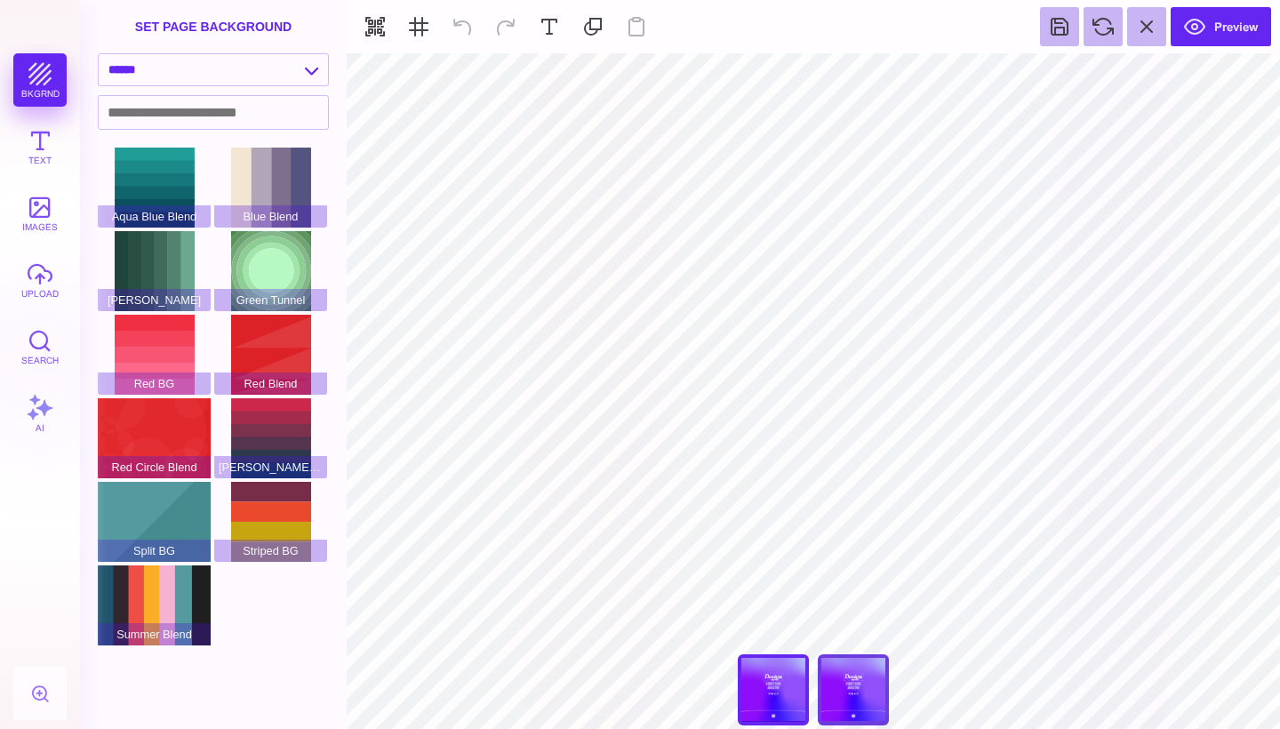
click at [862, 671] on div "8x8' Side 2" at bounding box center [853, 689] width 71 height 71
click at [770, 683] on div "8x8' Side 1" at bounding box center [773, 689] width 71 height 71
click at [30, 212] on button "images" at bounding box center [39, 213] width 53 height 53
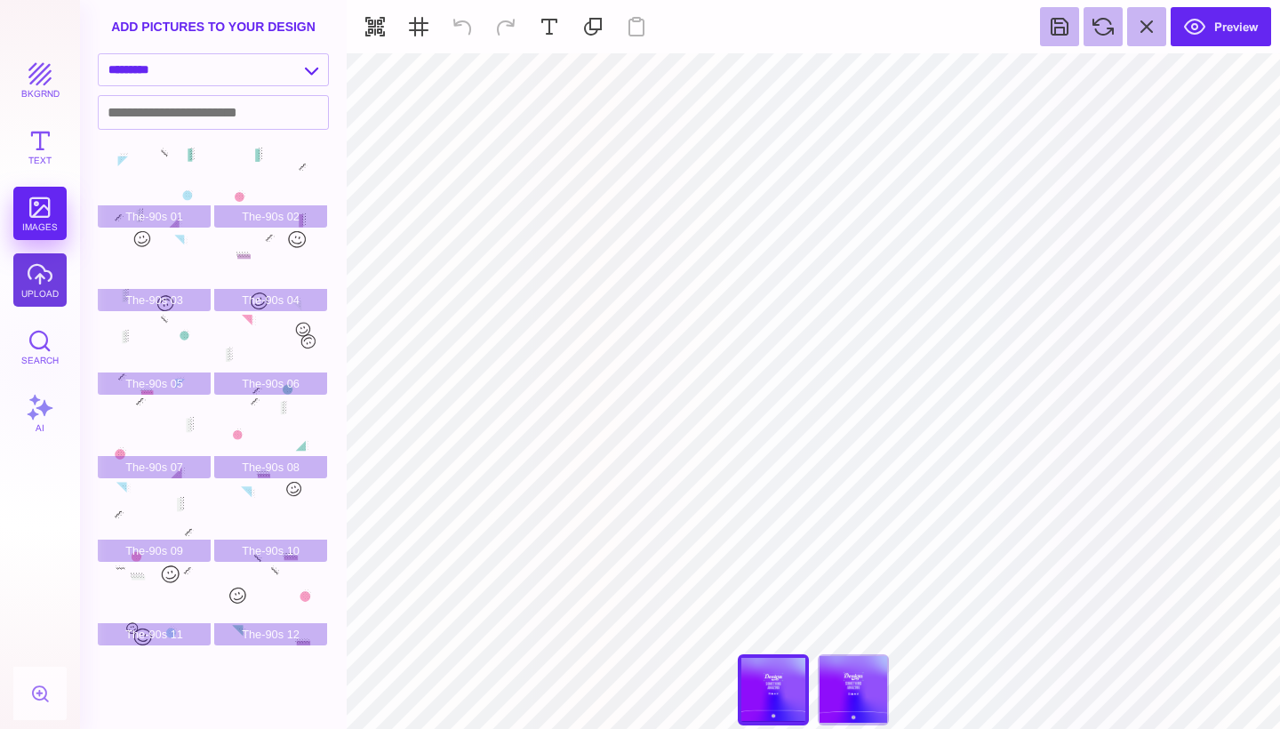
click at [47, 280] on button "upload" at bounding box center [39, 279] width 53 height 53
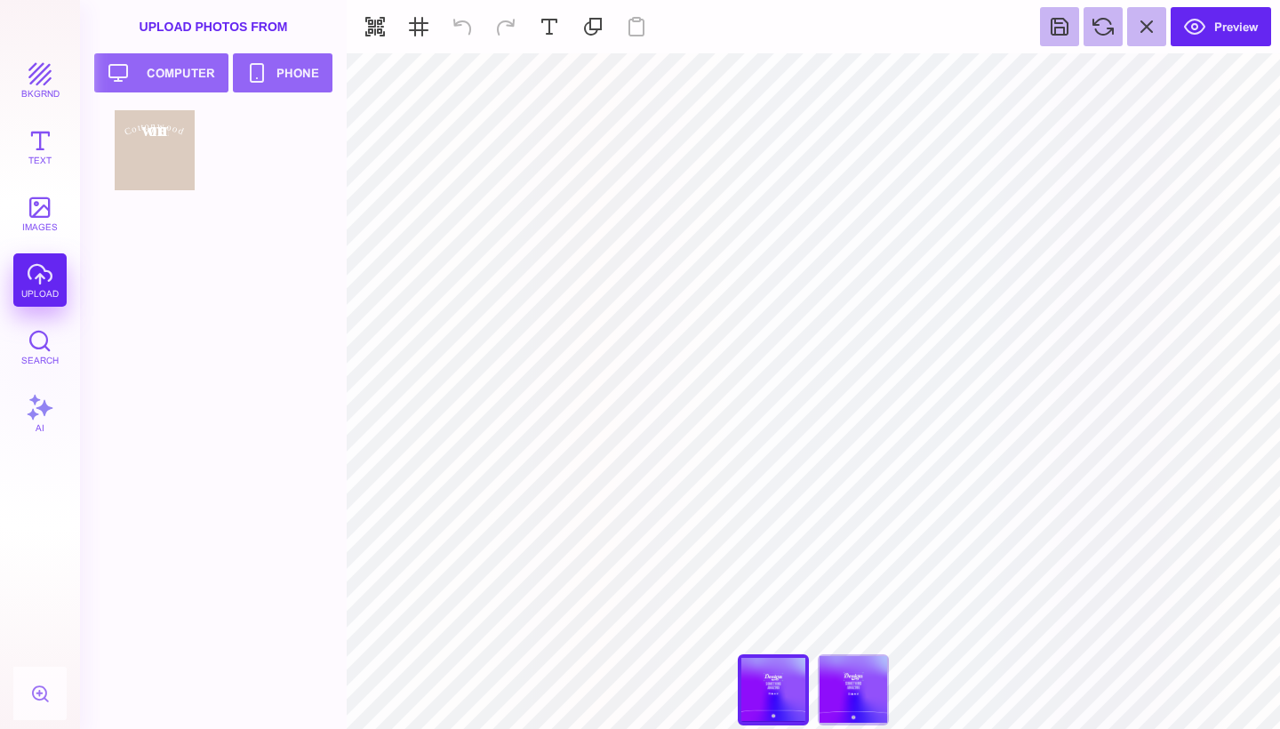
type input "#FFFFFF"
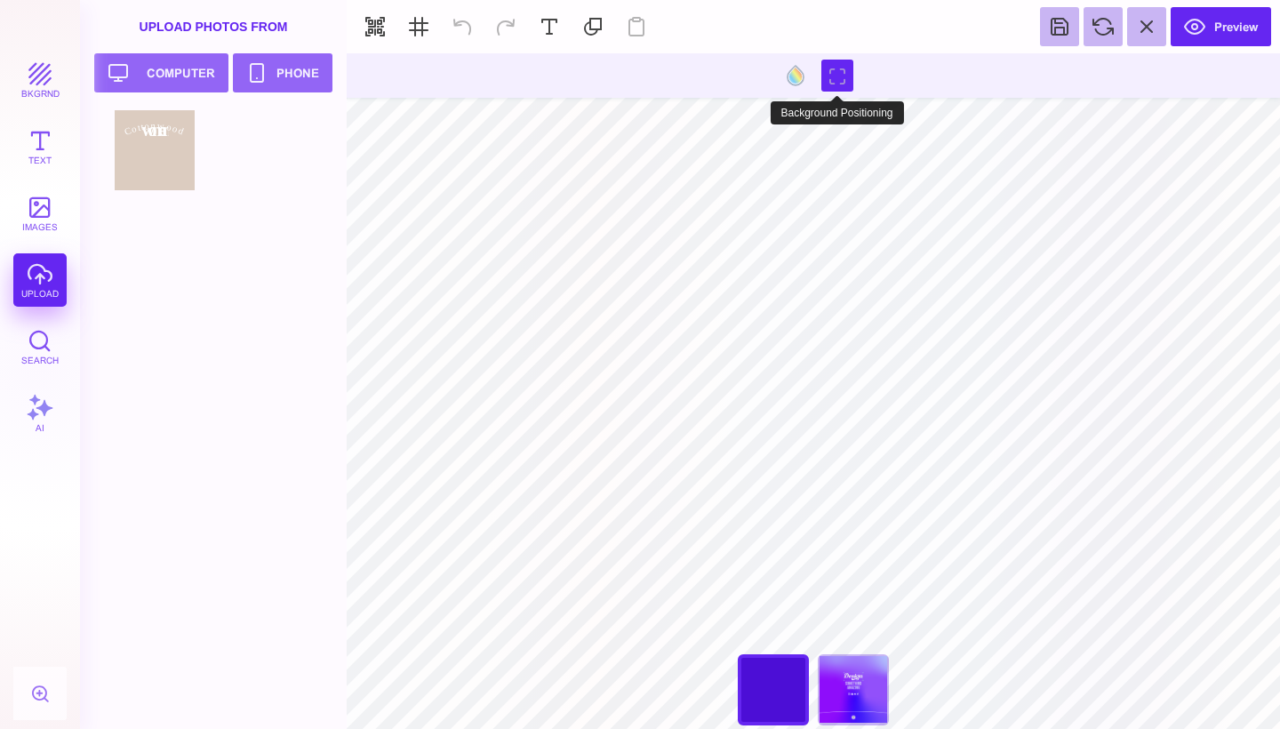
click at [832, 72] on button at bounding box center [837, 76] width 32 height 32
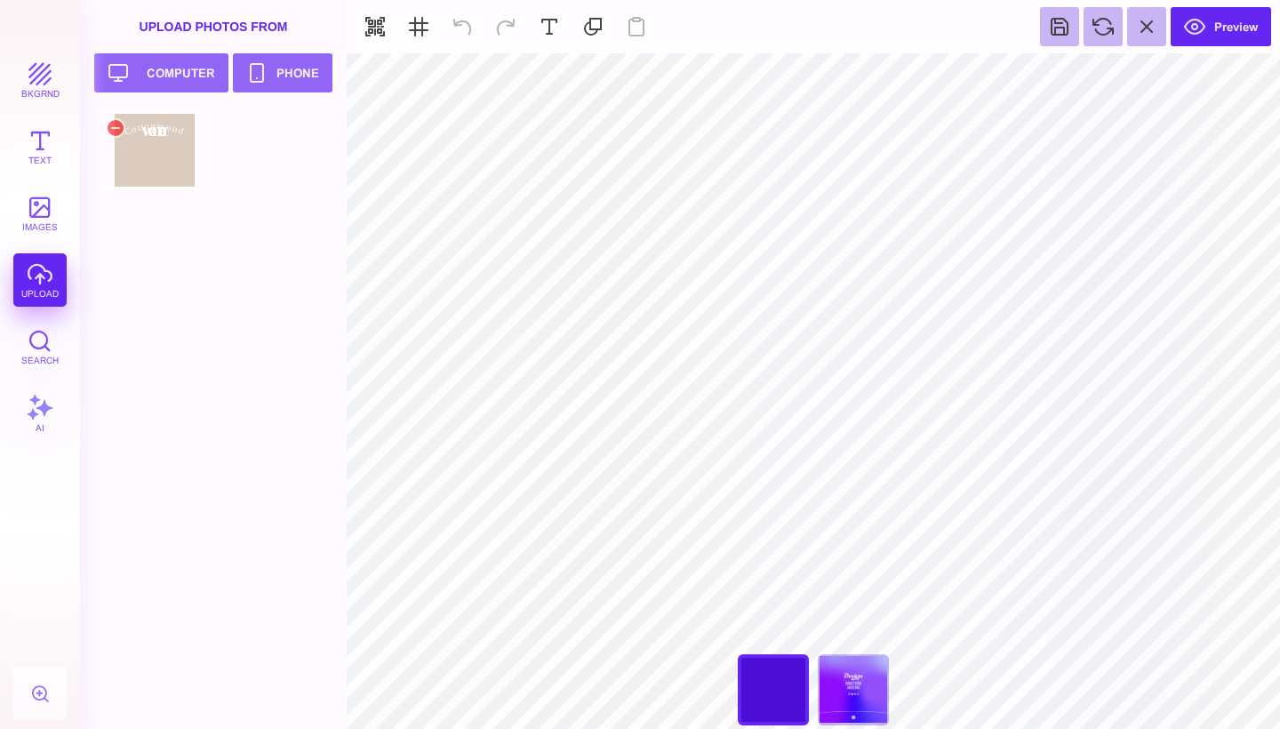
click at [156, 157] on div at bounding box center [154, 150] width 113 height 80
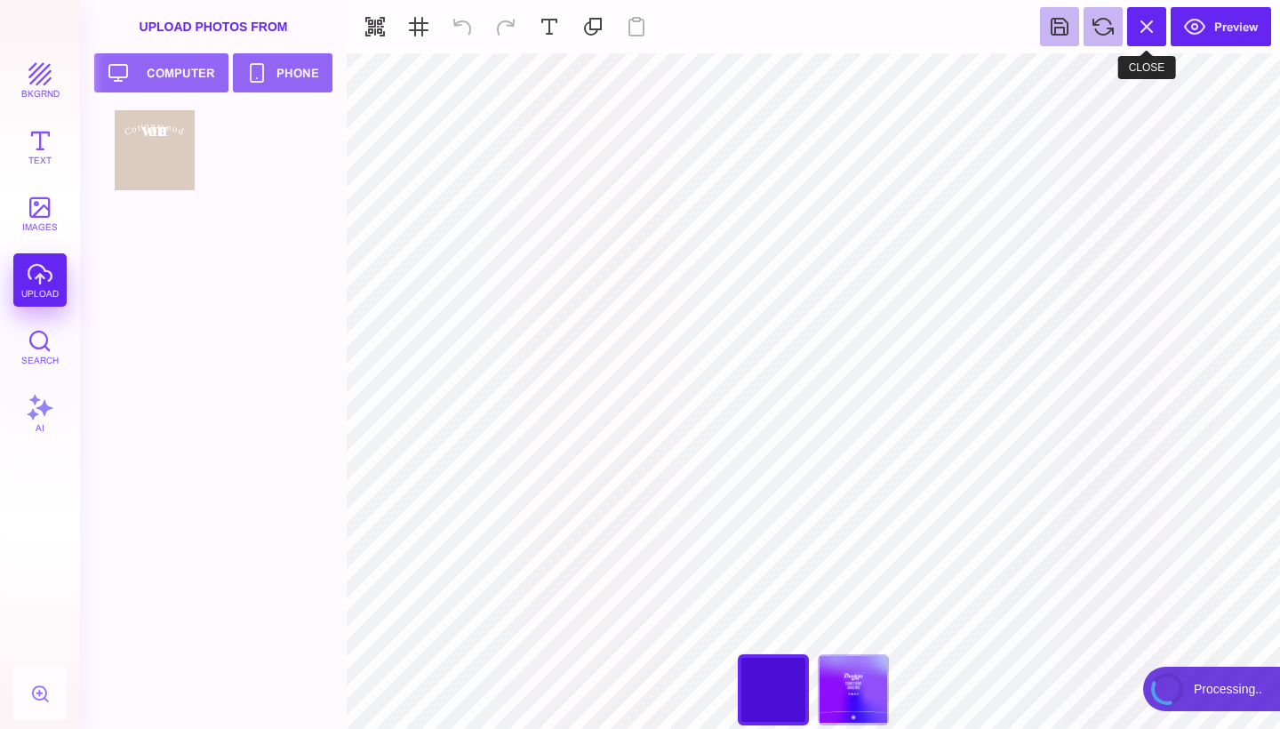
click at [1148, 27] on button at bounding box center [1146, 26] width 39 height 39
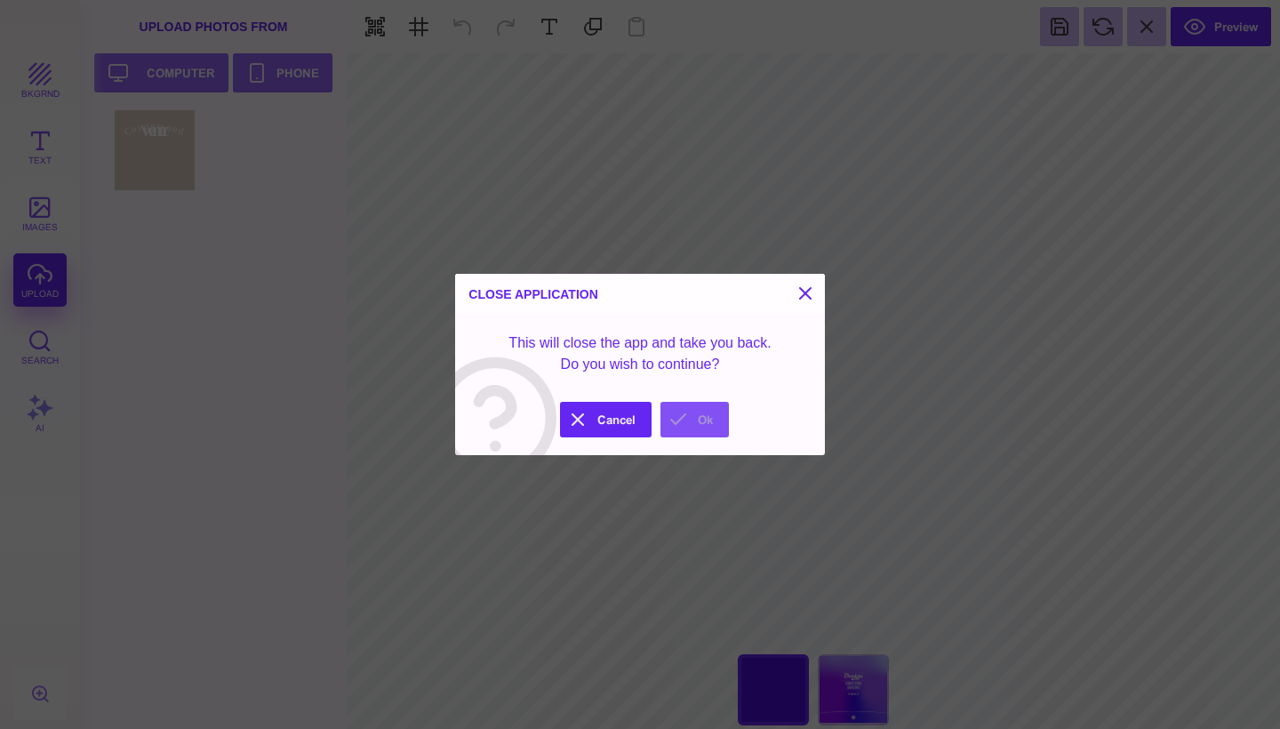
click at [683, 418] on button "Ok" at bounding box center [694, 420] width 68 height 36
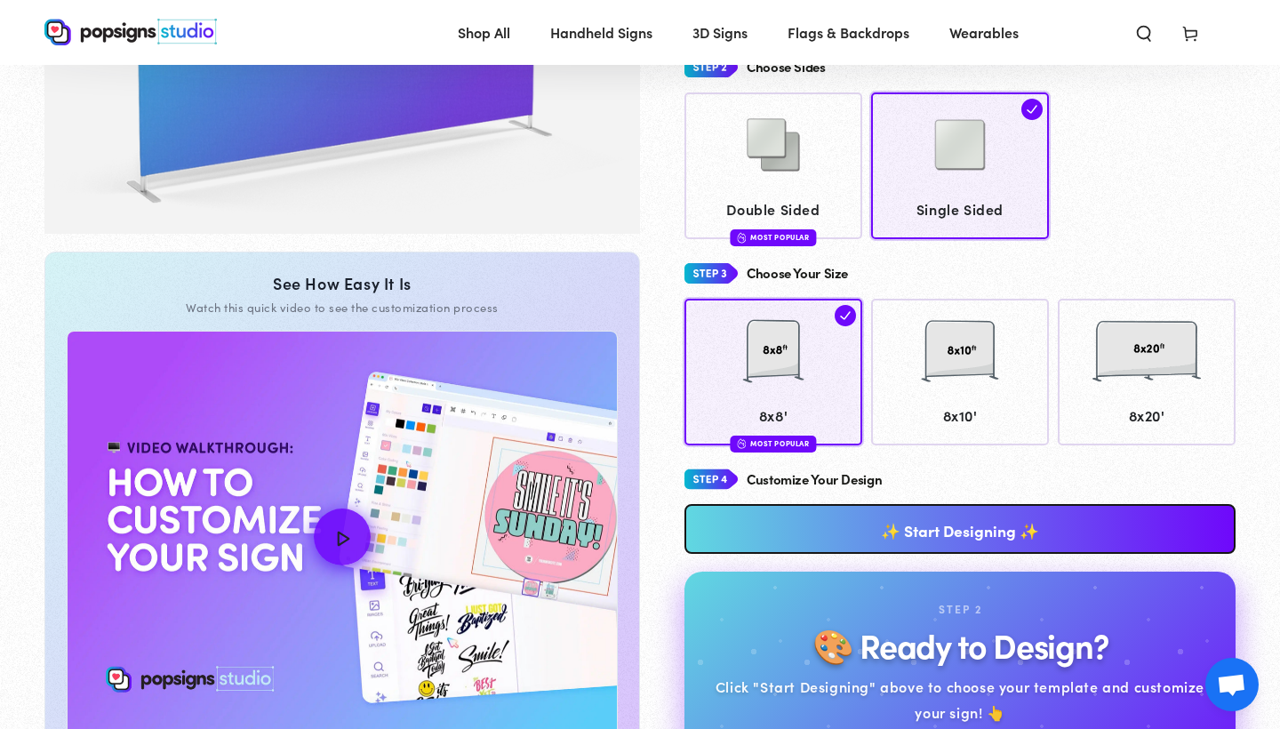
scroll to position [567, 0]
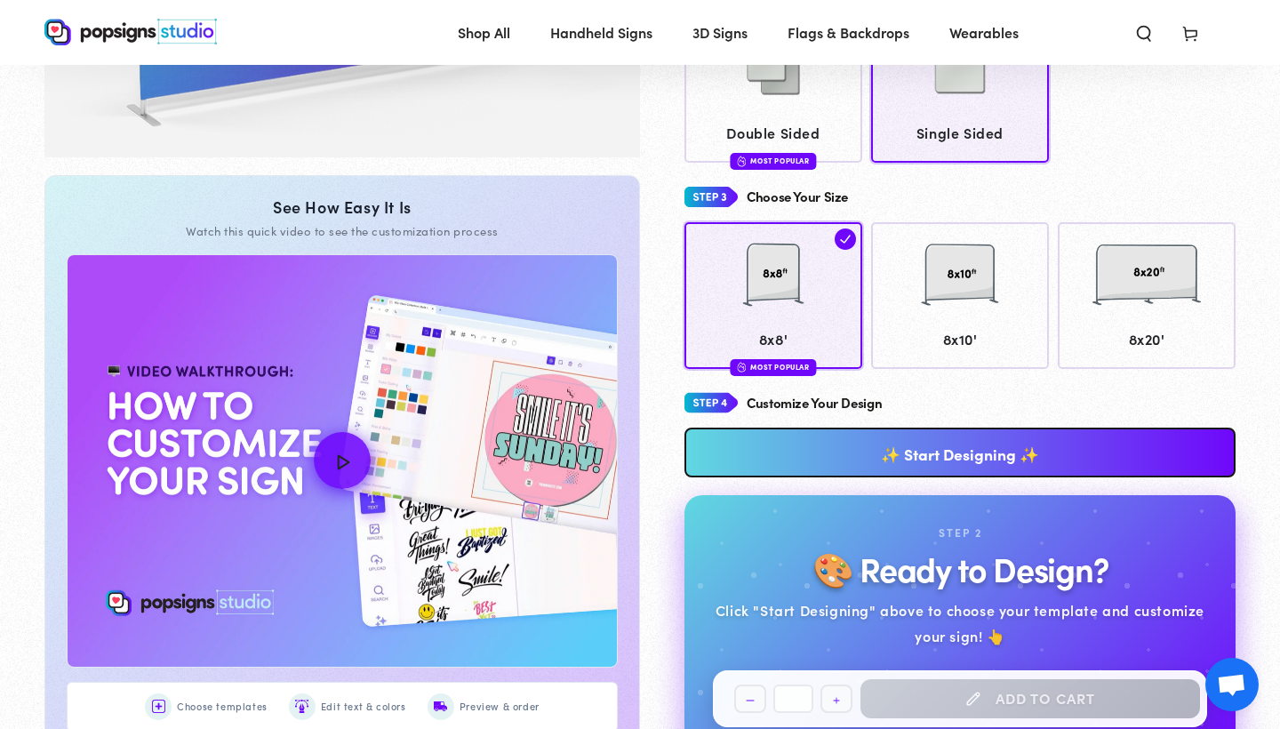
click at [978, 433] on link "✨ Start Designing ✨" at bounding box center [959, 452] width 551 height 50
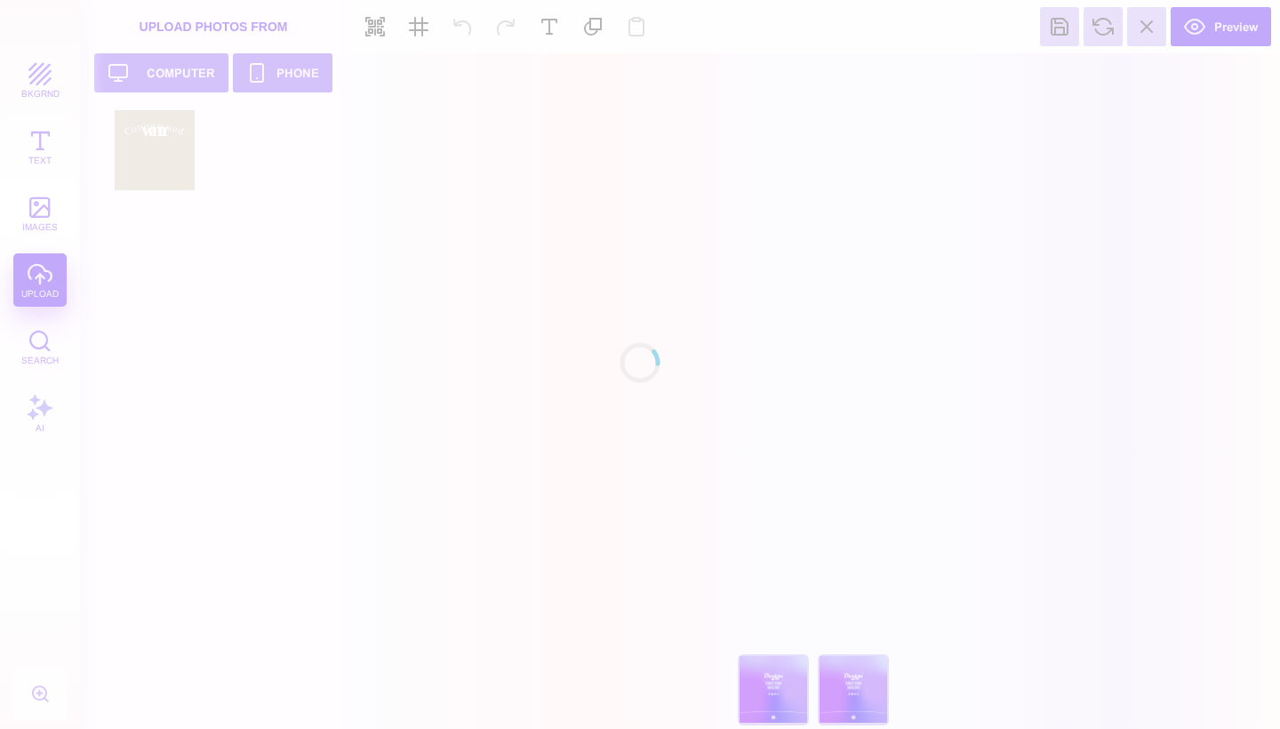
scroll to position [0, 0]
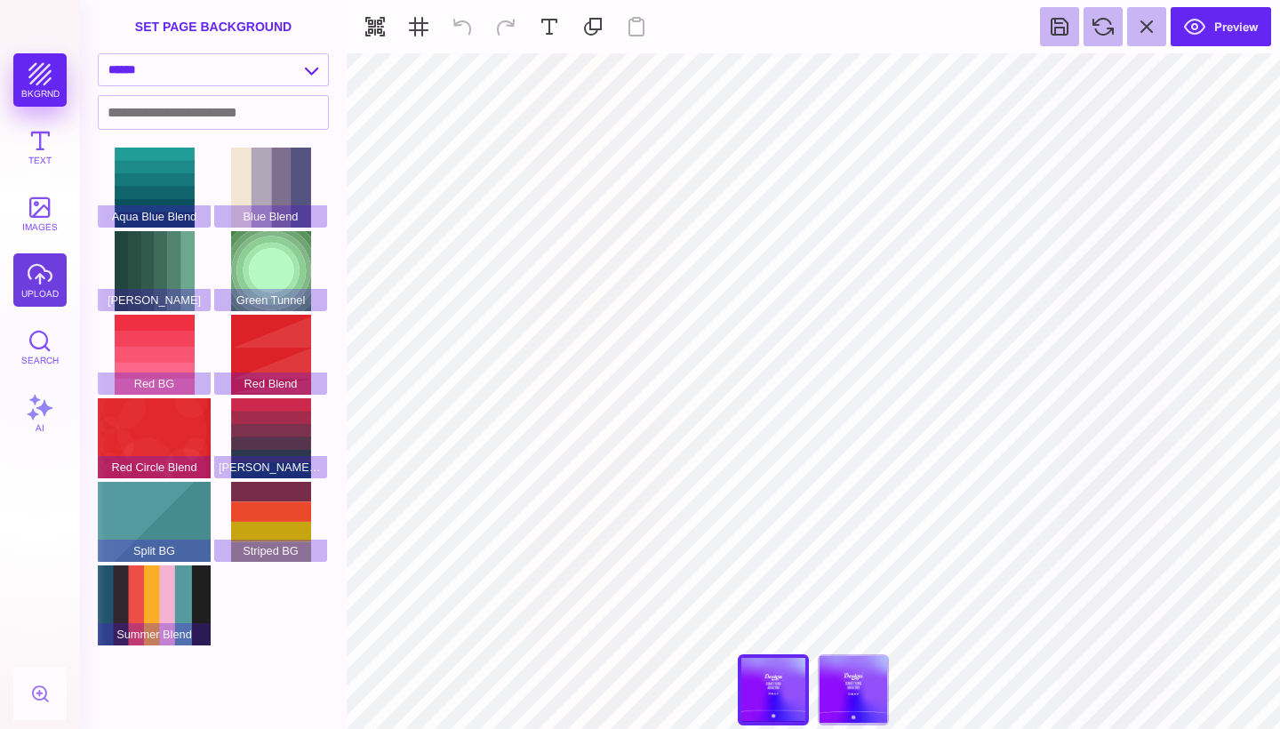
click at [39, 285] on button "upload" at bounding box center [39, 279] width 53 height 53
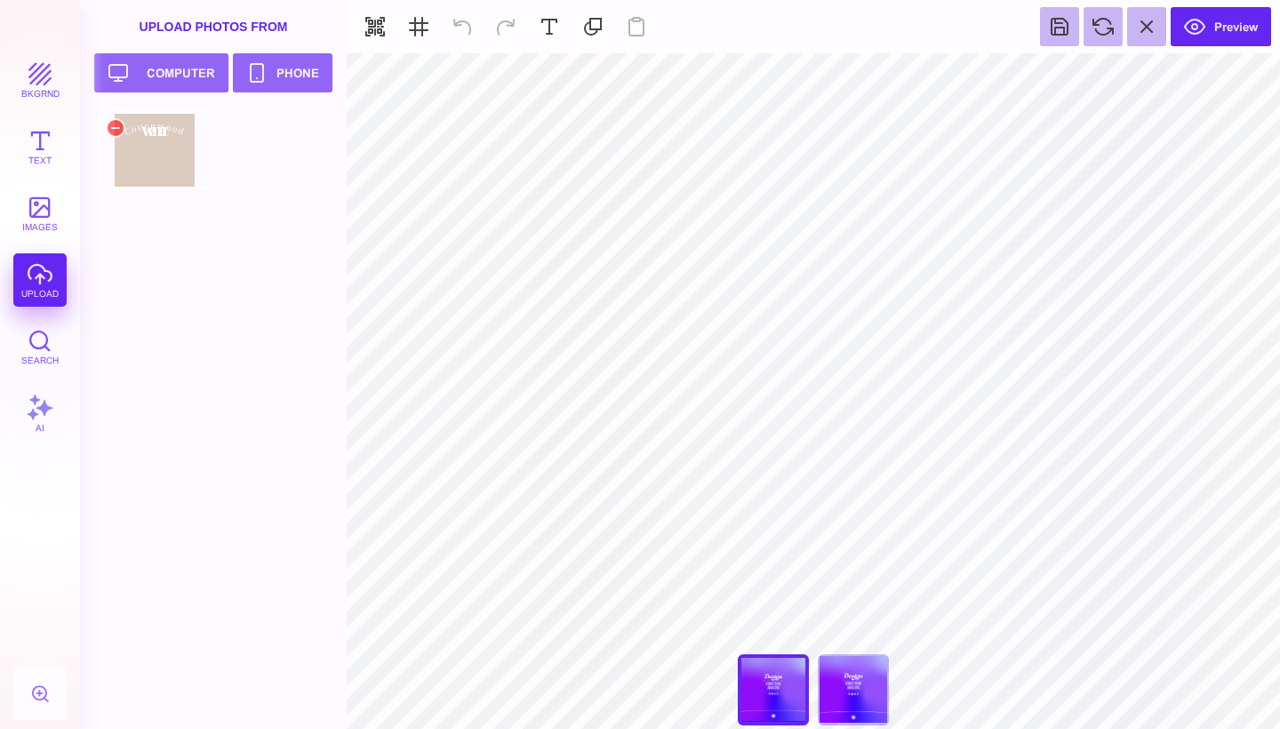
click at [156, 131] on div at bounding box center [154, 150] width 113 height 80
